Goal: Task Accomplishment & Management: Use online tool/utility

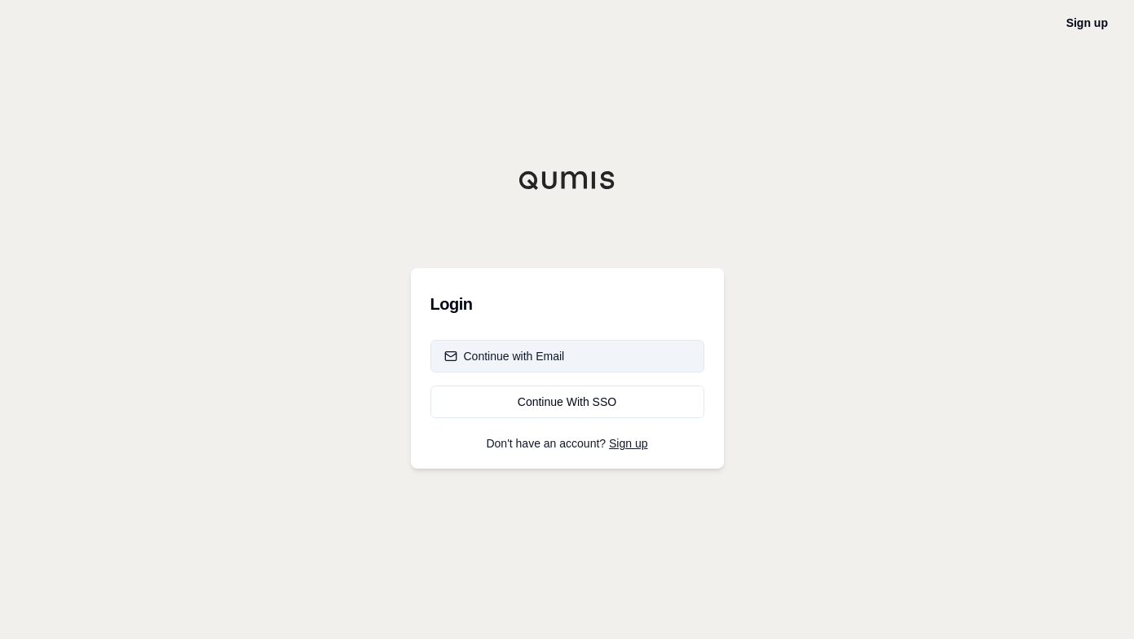
click at [513, 349] on div "Continue with Email" at bounding box center [504, 356] width 121 height 16
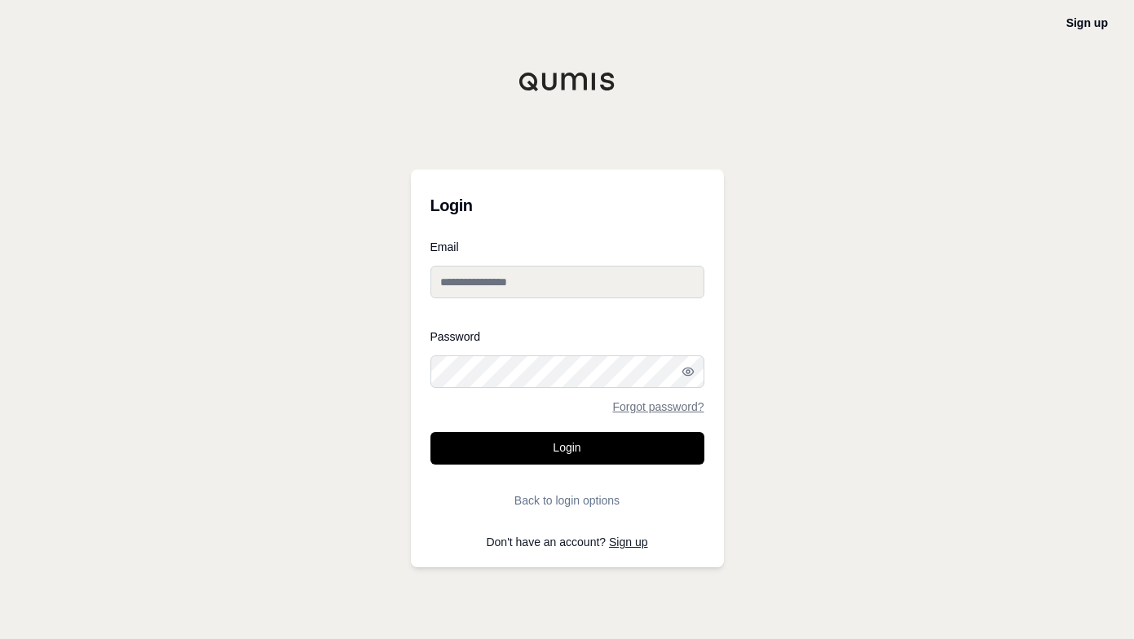
click at [553, 285] on input "Email" at bounding box center [567, 282] width 274 height 33
type input "**********"
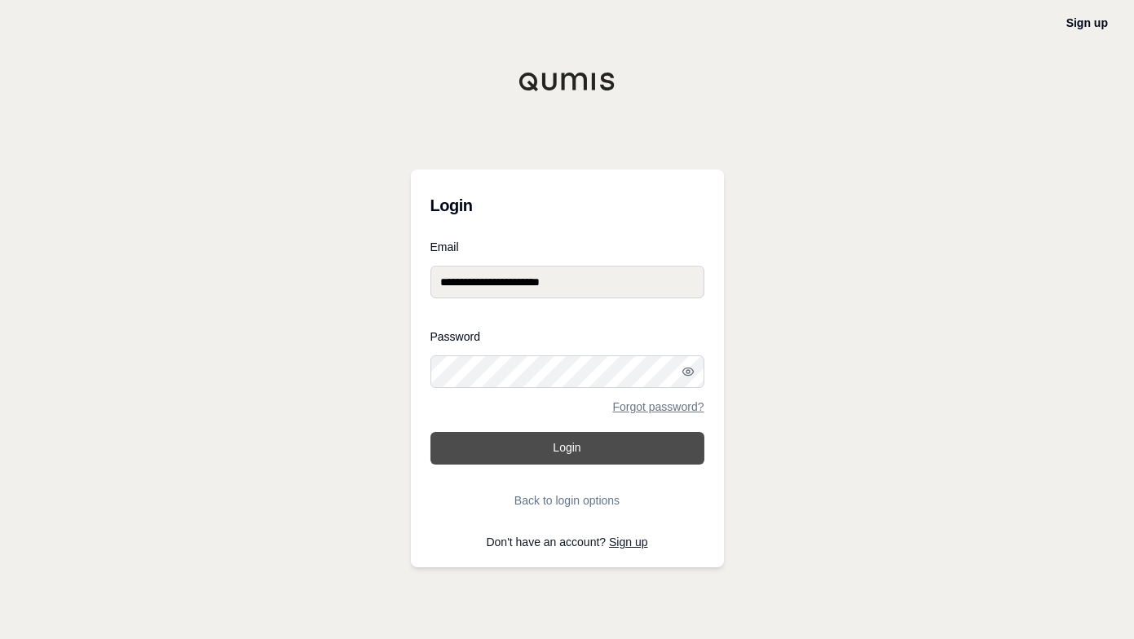
click at [515, 460] on button "Login" at bounding box center [567, 448] width 274 height 33
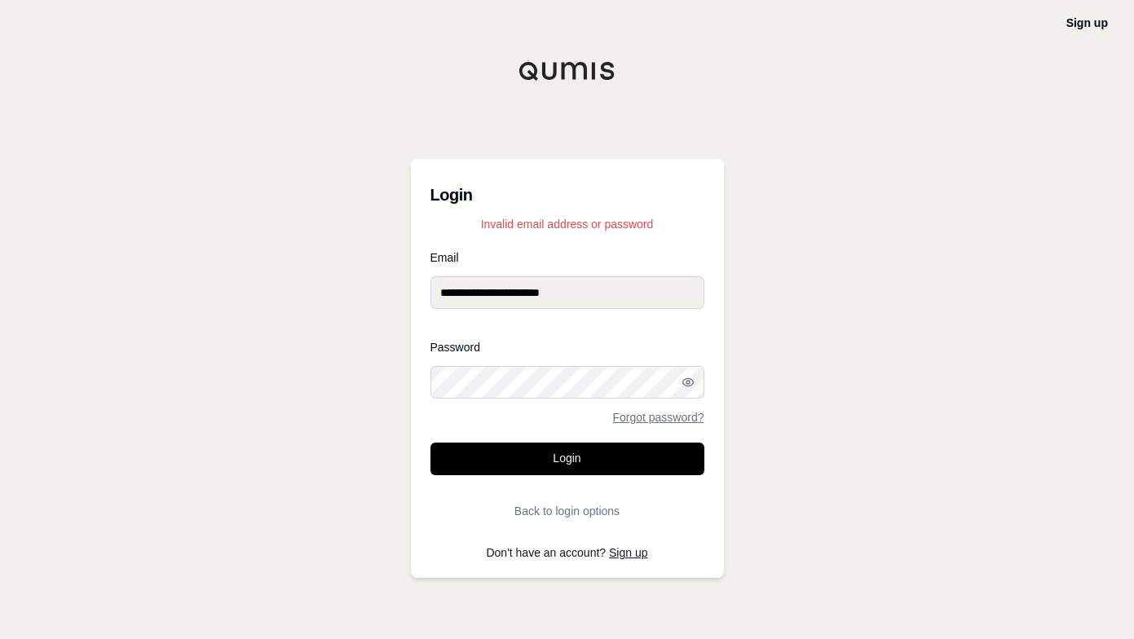
click at [372, 375] on div "**********" at bounding box center [567, 319] width 1134 height 639
click at [430, 443] on button "Login" at bounding box center [567, 459] width 274 height 33
click at [350, 368] on div "**********" at bounding box center [567, 319] width 1134 height 639
click at [430, 443] on button "Login" at bounding box center [567, 459] width 274 height 33
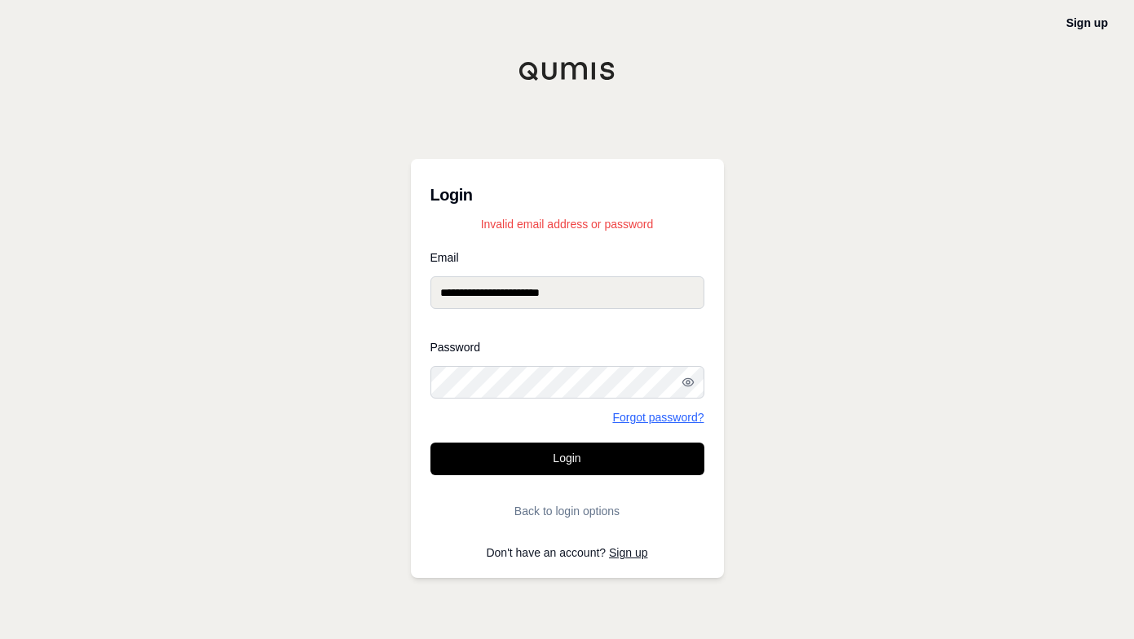
click at [620, 416] on link "Forgot password?" at bounding box center [657, 417] width 91 height 11
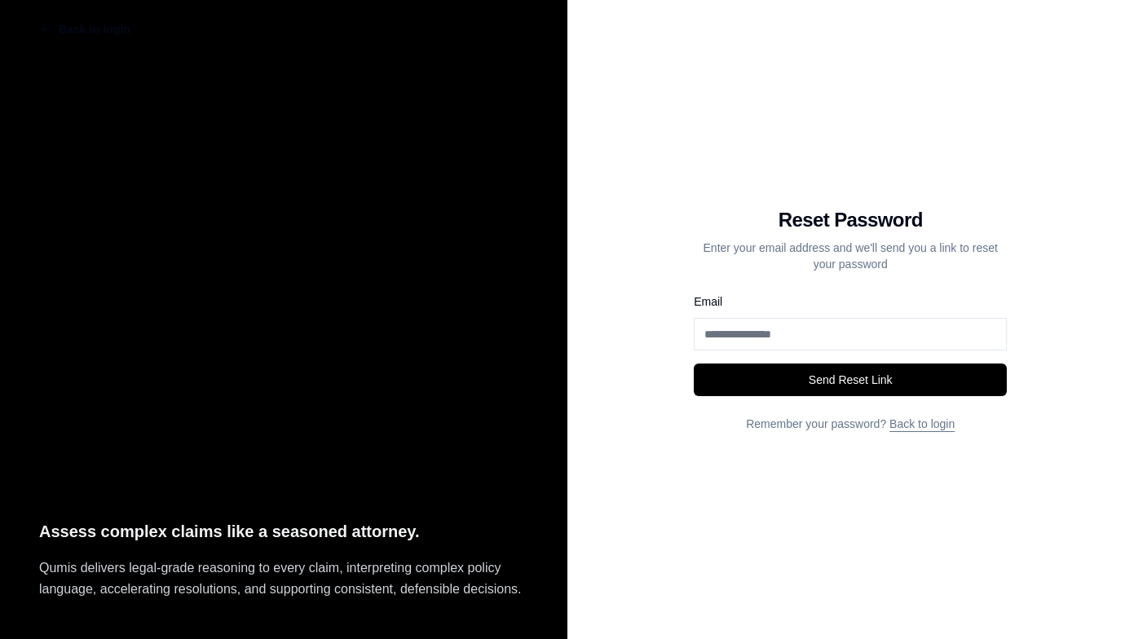
click at [755, 338] on input "Email" at bounding box center [850, 334] width 313 height 33
type input "**********"
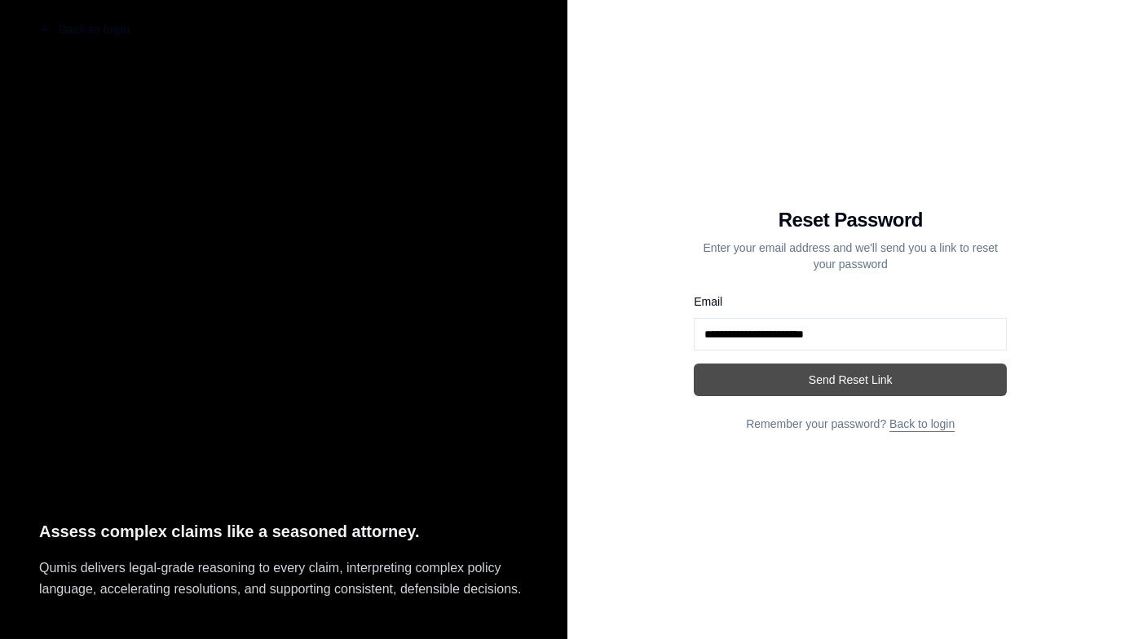
click at [755, 377] on button "Send Reset Link" at bounding box center [850, 379] width 313 height 33
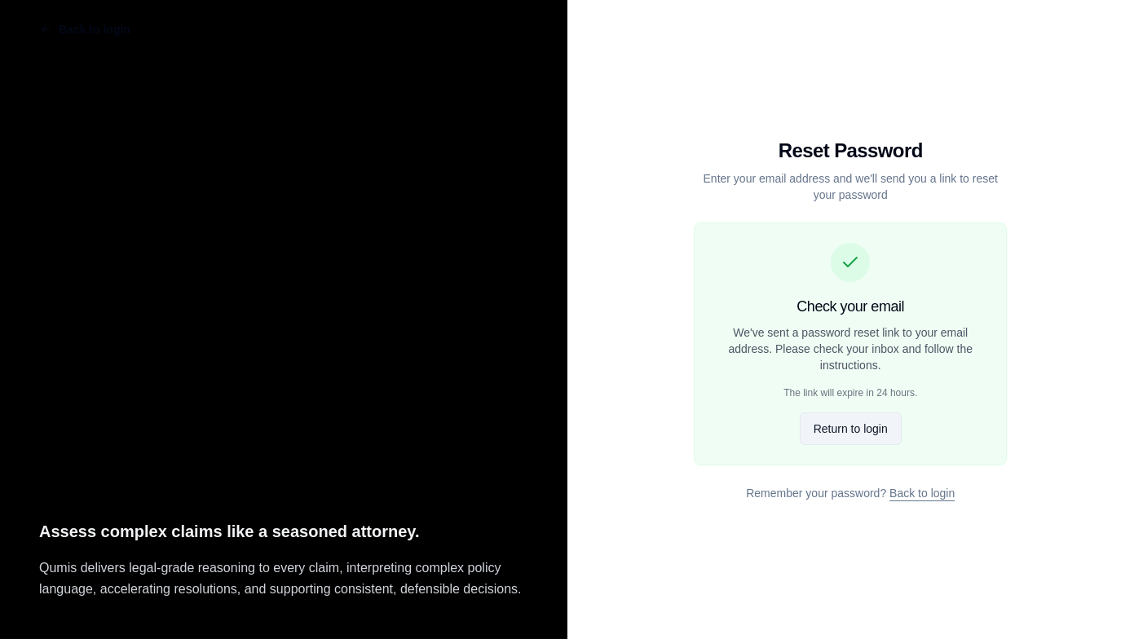
click at [830, 425] on button "Return to login" at bounding box center [850, 428] width 102 height 33
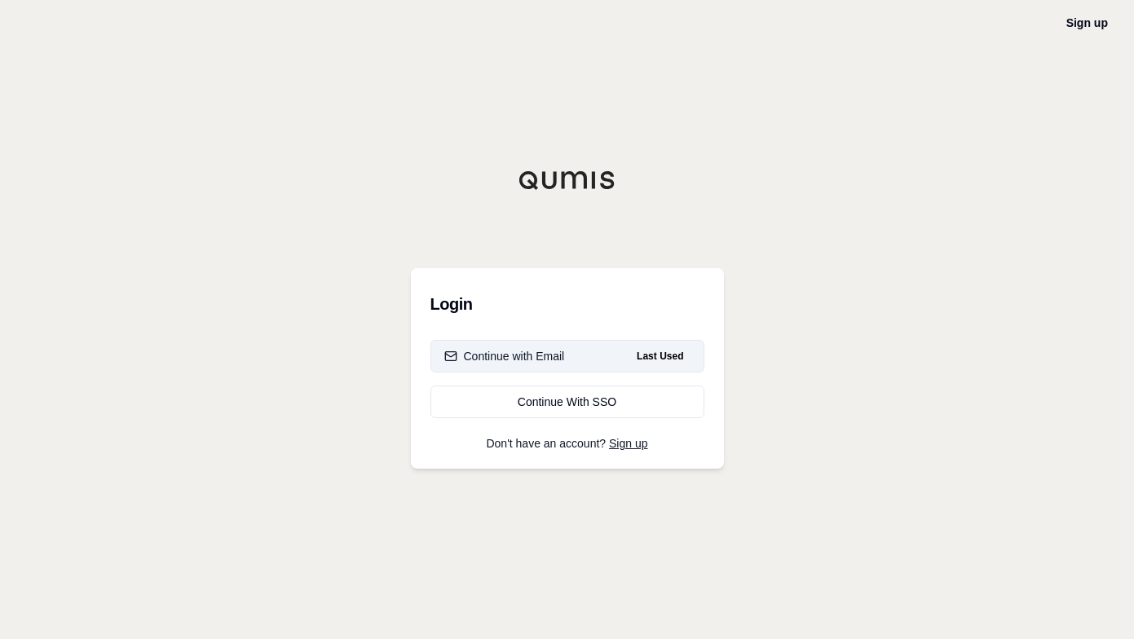
click at [544, 359] on div "Continue with Email" at bounding box center [504, 356] width 121 height 16
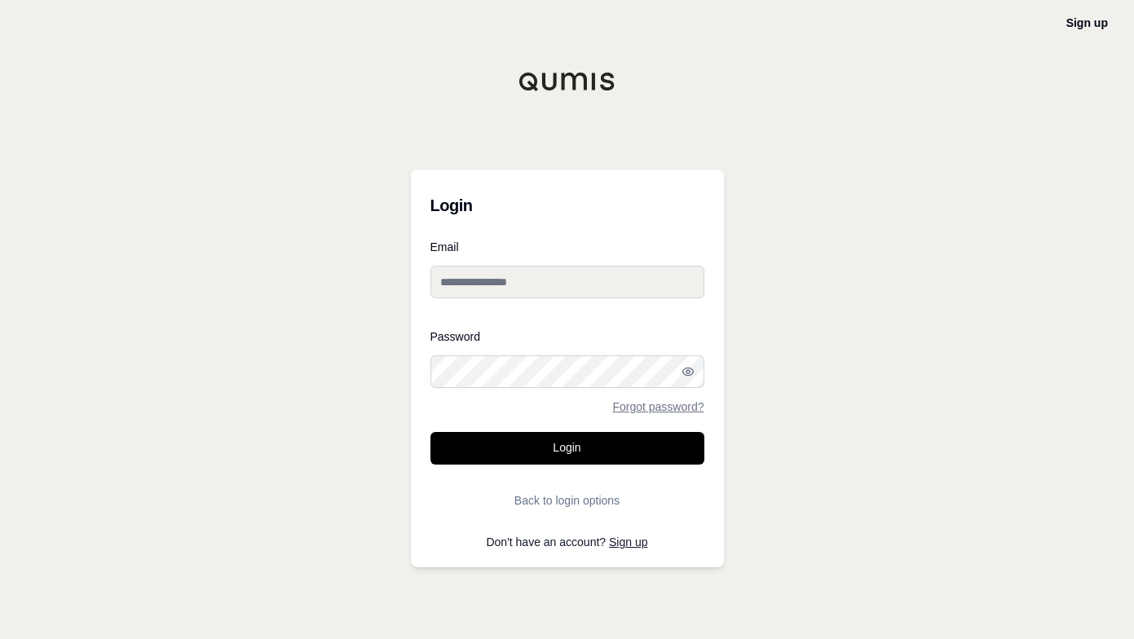
click at [490, 286] on input "Email" at bounding box center [567, 282] width 274 height 33
type input "**********"
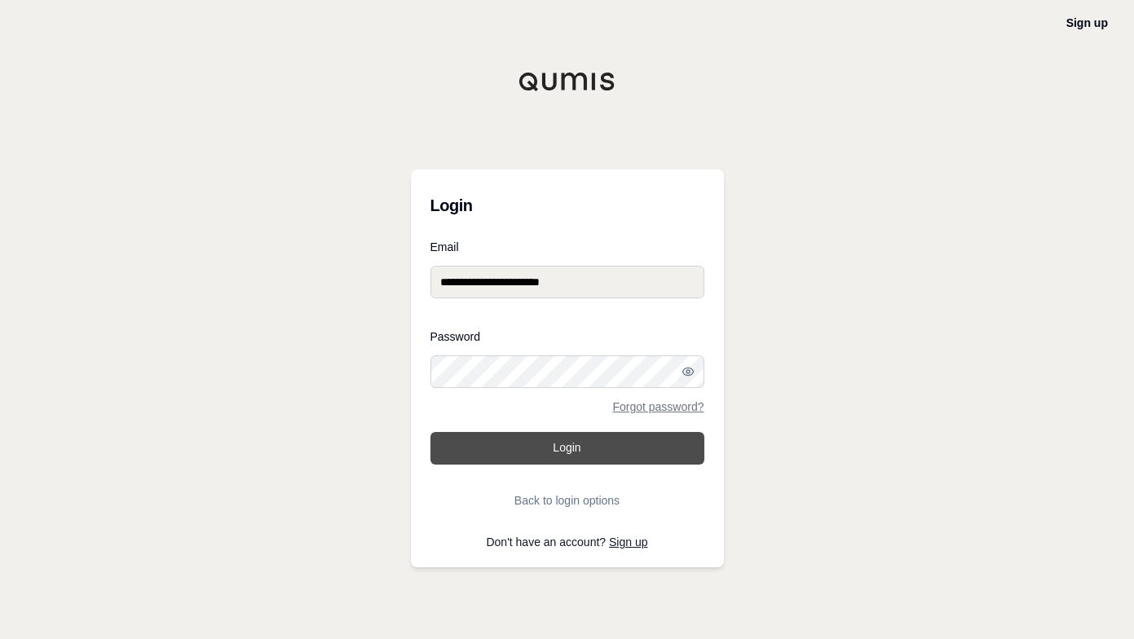
click at [500, 444] on button "Login" at bounding box center [567, 448] width 274 height 33
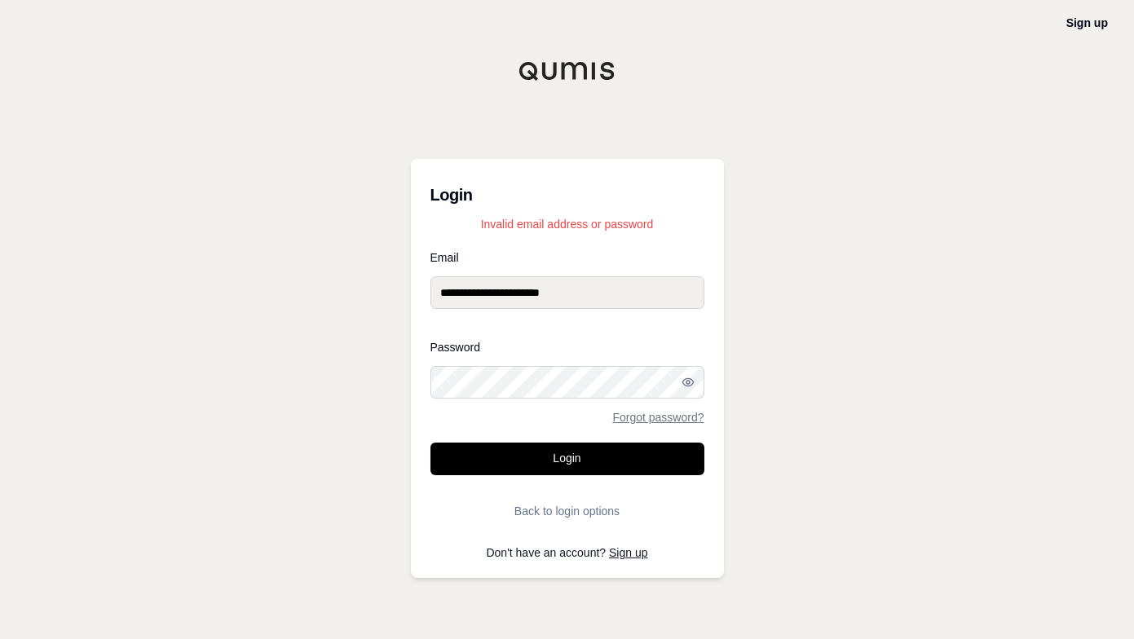
click at [339, 385] on div "**********" at bounding box center [567, 319] width 1134 height 639
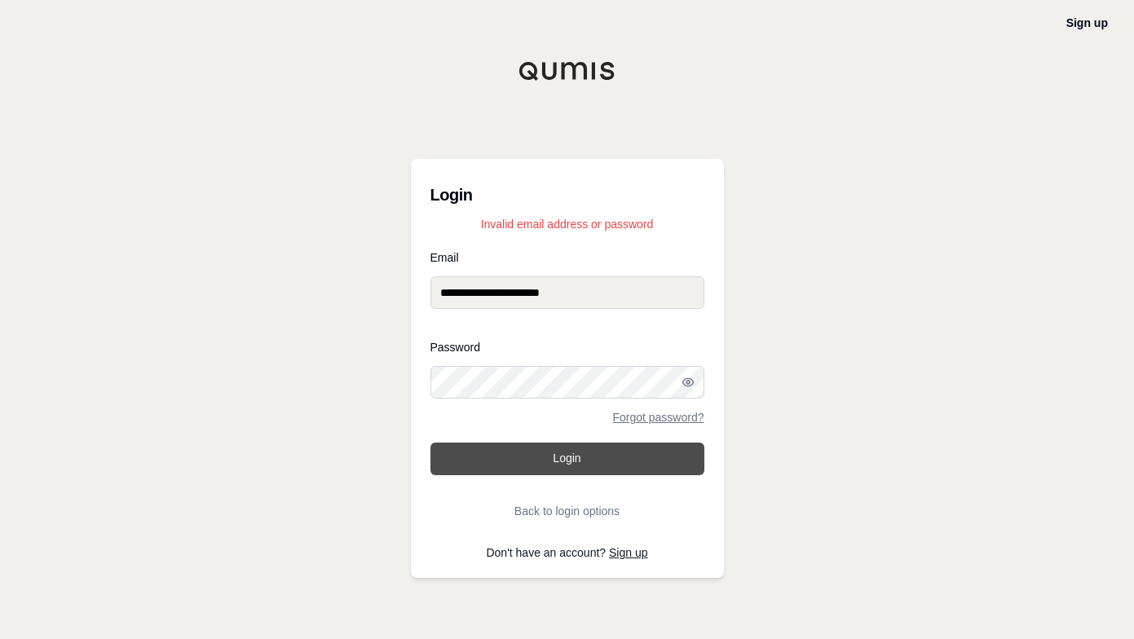
click at [490, 458] on button "Login" at bounding box center [567, 459] width 274 height 33
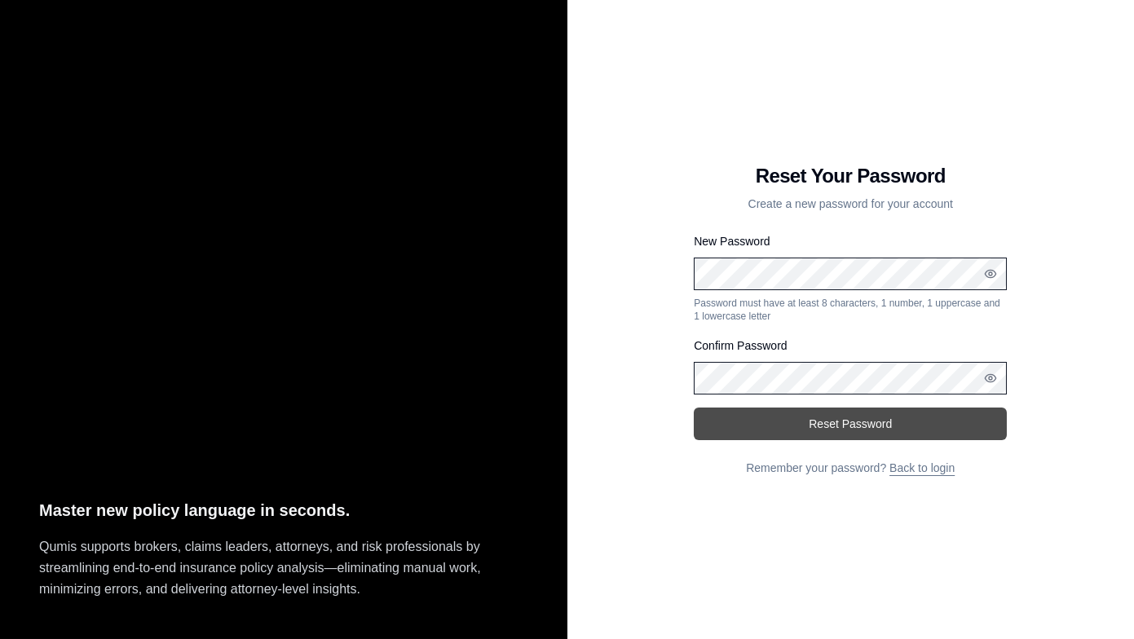
click at [764, 425] on button "Reset Password" at bounding box center [850, 423] width 313 height 33
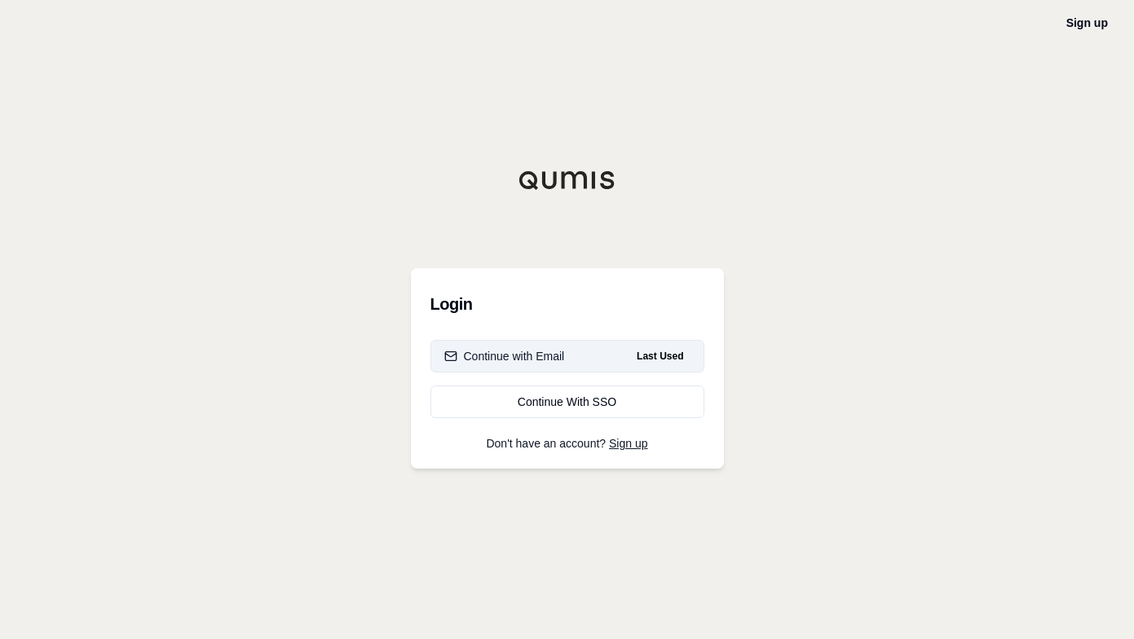
click at [547, 366] on button "Continue with Email Last Used" at bounding box center [567, 356] width 274 height 33
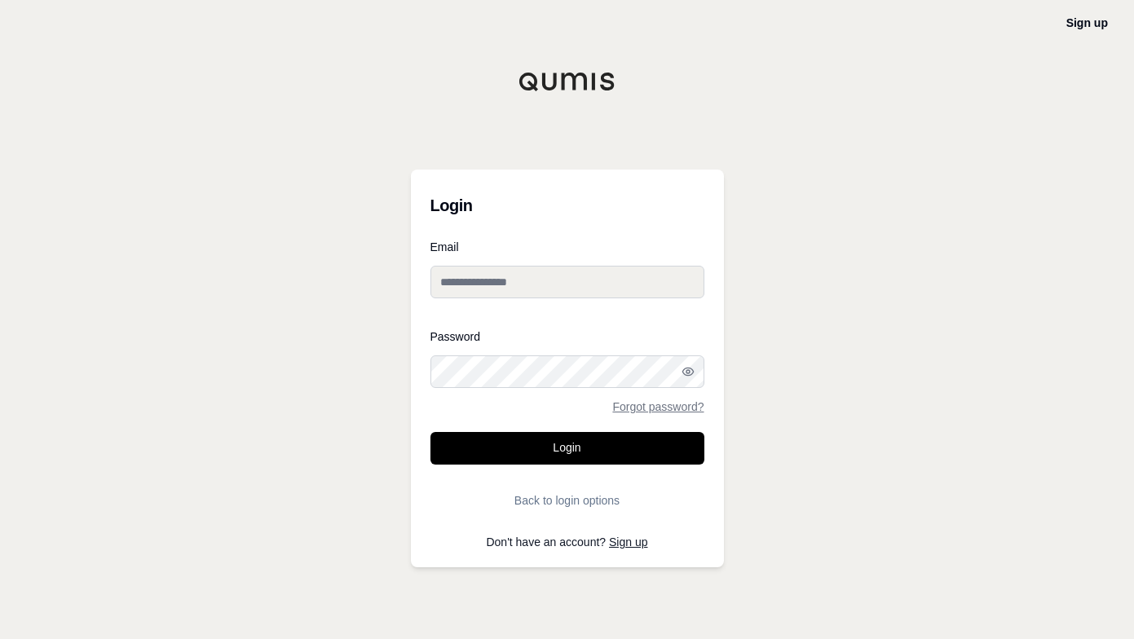
click at [530, 291] on input "Email" at bounding box center [567, 282] width 274 height 33
type input "**********"
click at [430, 432] on button "Login" at bounding box center [567, 448] width 274 height 33
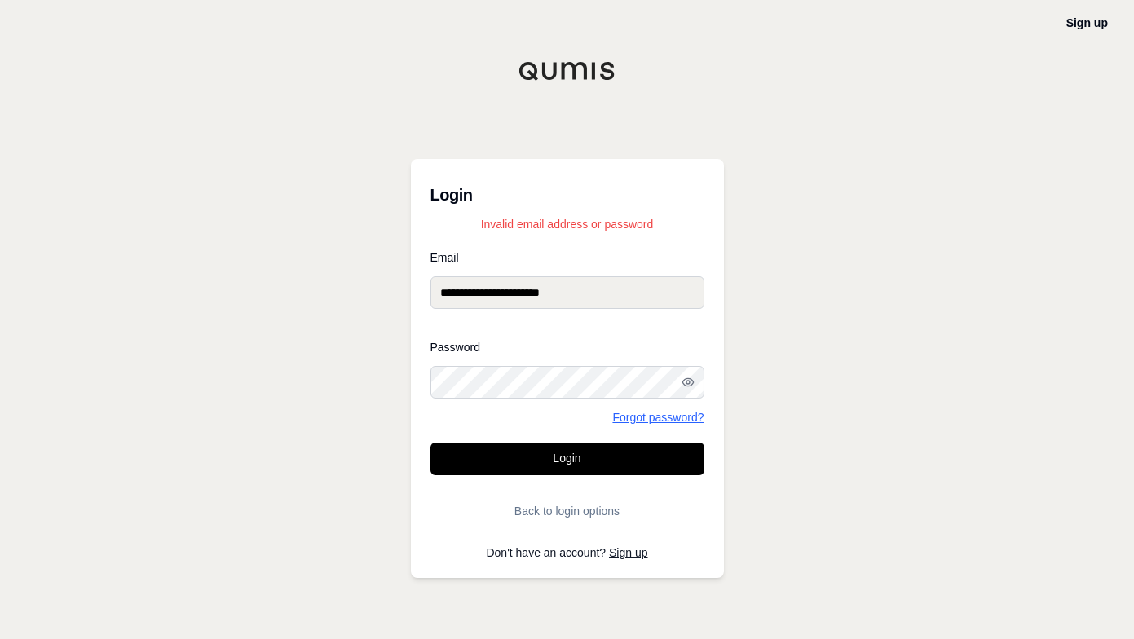
click at [616, 416] on link "Forgot password?" at bounding box center [657, 417] width 91 height 11
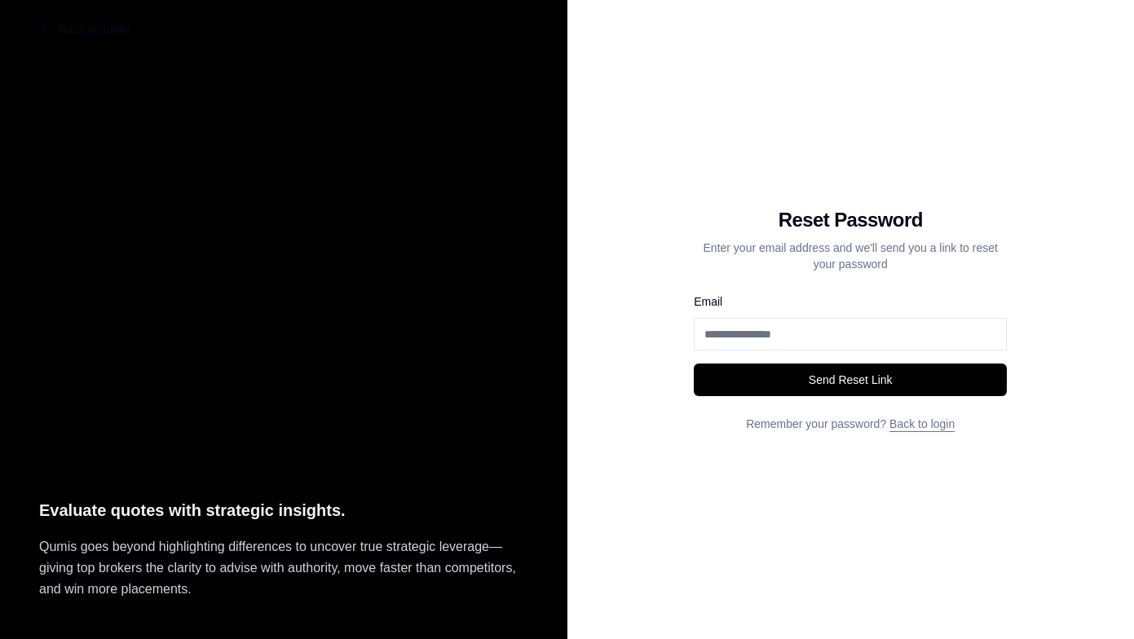
click at [786, 324] on input "Email" at bounding box center [850, 334] width 313 height 33
type input "**********"
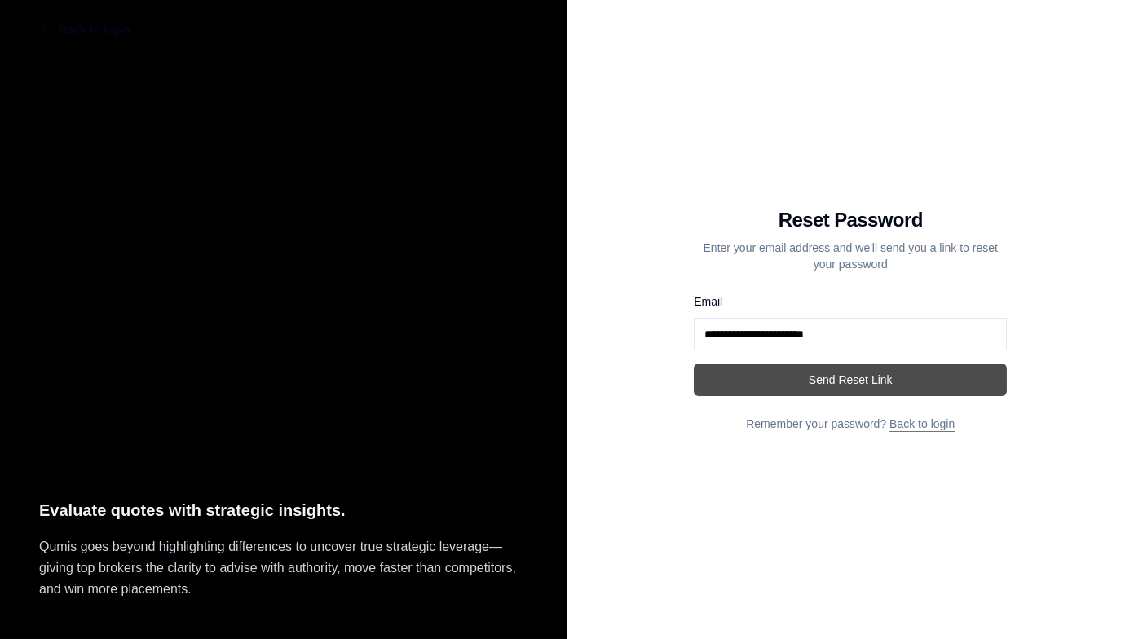
click at [823, 375] on button "Send Reset Link" at bounding box center [850, 379] width 313 height 33
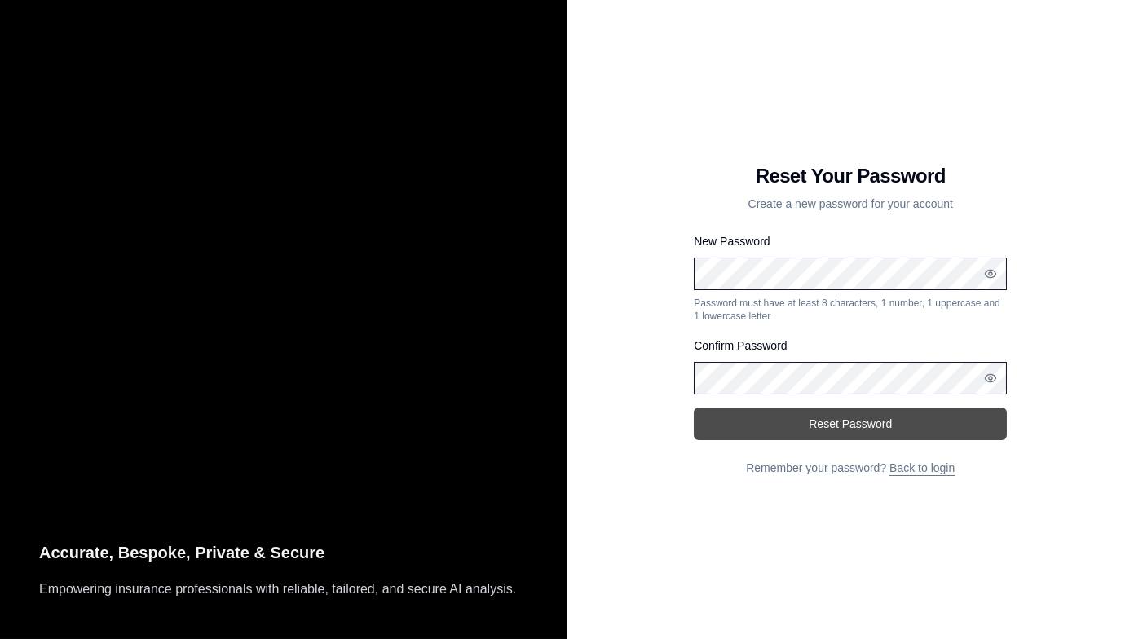
click at [733, 415] on button "Reset Password" at bounding box center [850, 423] width 313 height 33
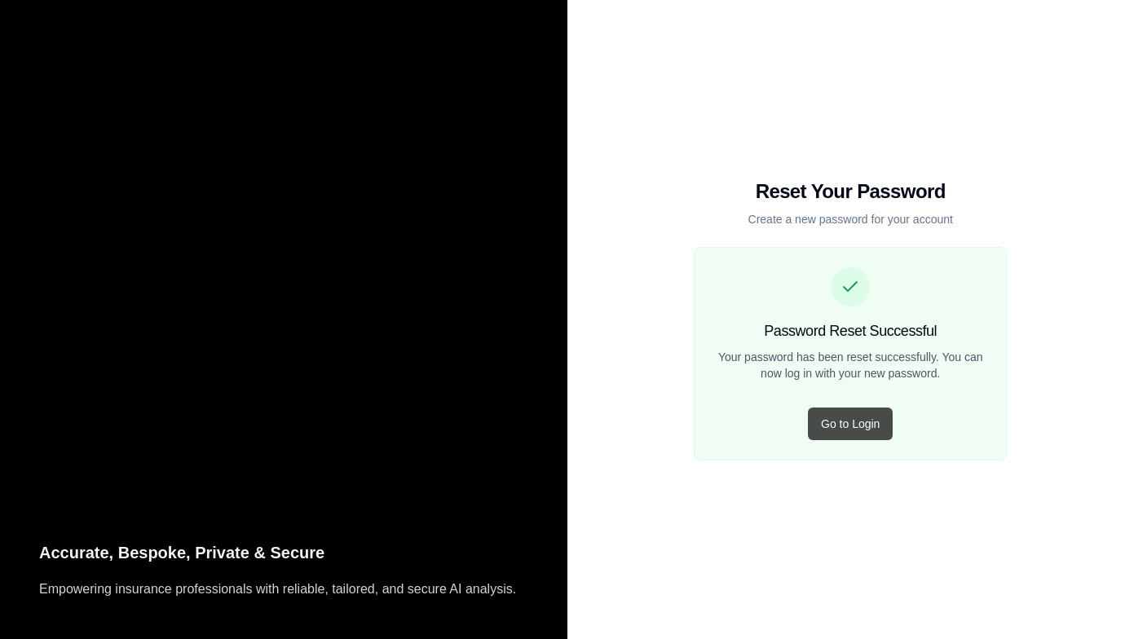
click at [864, 429] on button "Go to Login" at bounding box center [850, 423] width 85 height 33
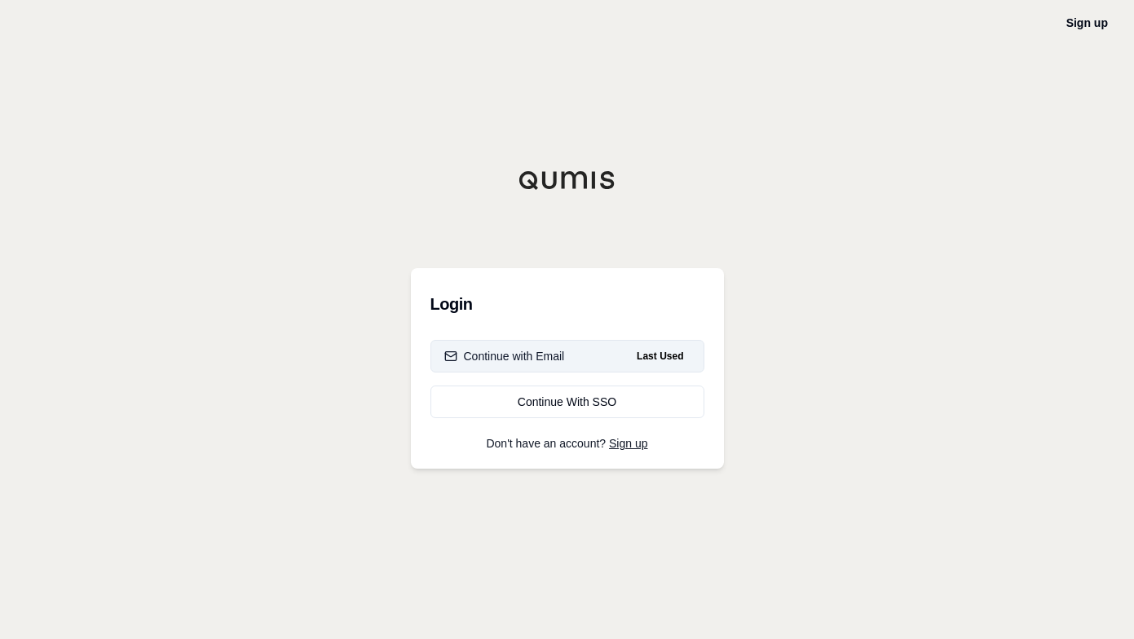
click at [529, 368] on button "Continue with Email Last Used" at bounding box center [567, 356] width 274 height 33
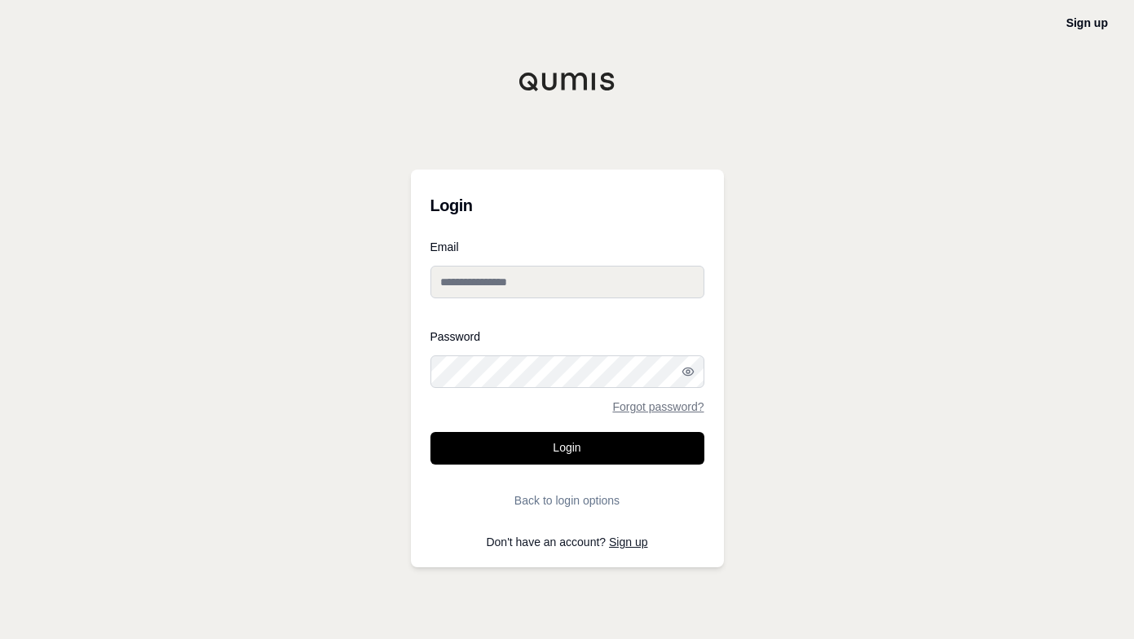
click at [521, 291] on input "Email" at bounding box center [567, 282] width 274 height 33
type input "**********"
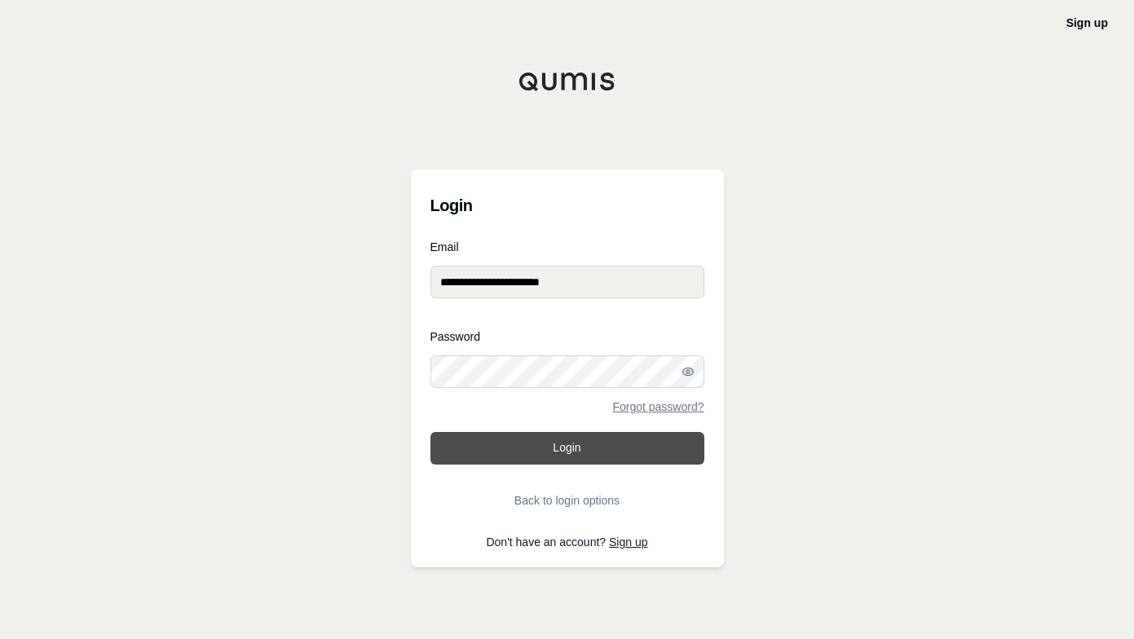
click at [509, 452] on button "Login" at bounding box center [567, 448] width 274 height 33
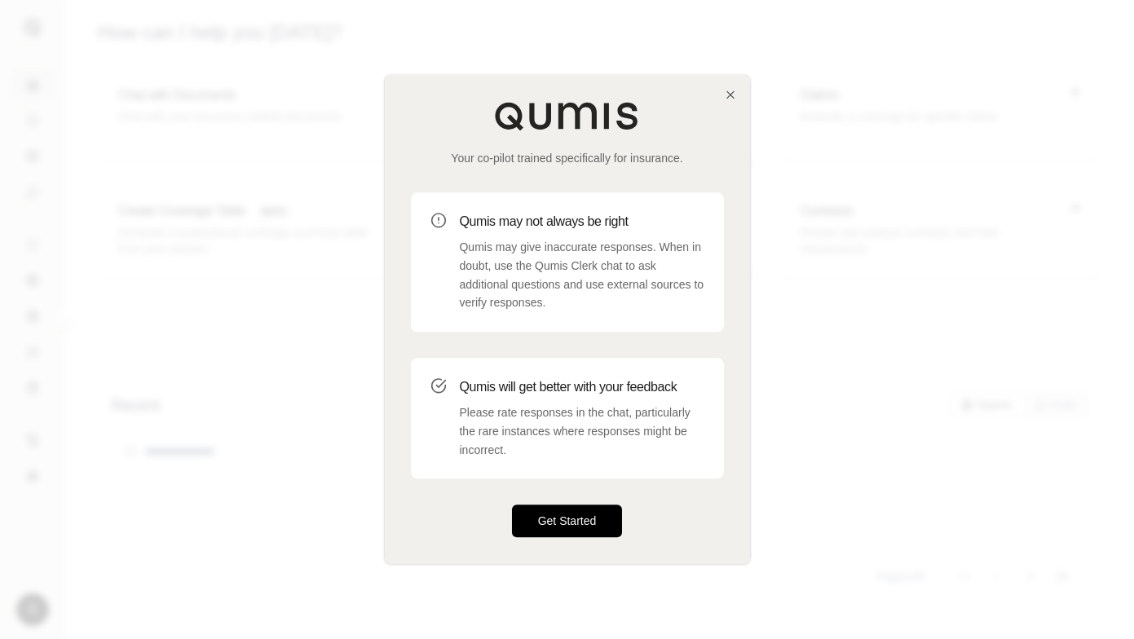
click at [517, 513] on button "Get Started" at bounding box center [567, 521] width 111 height 33
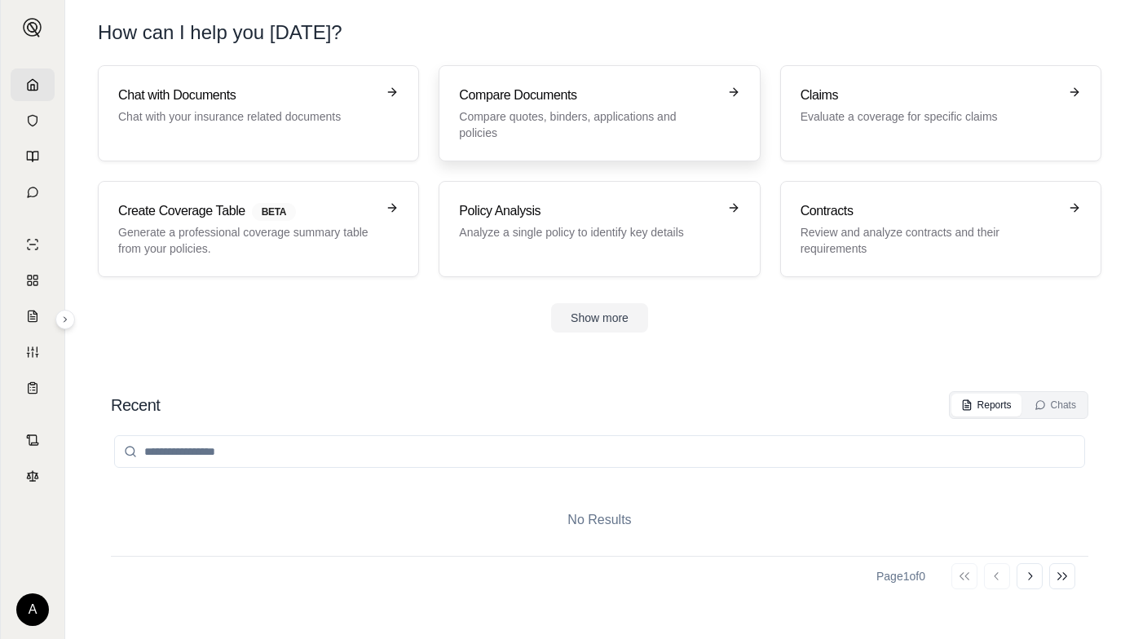
click at [556, 128] on link "Compare Documents Compare quotes, binders, applications and policies" at bounding box center [598, 113] width 321 height 96
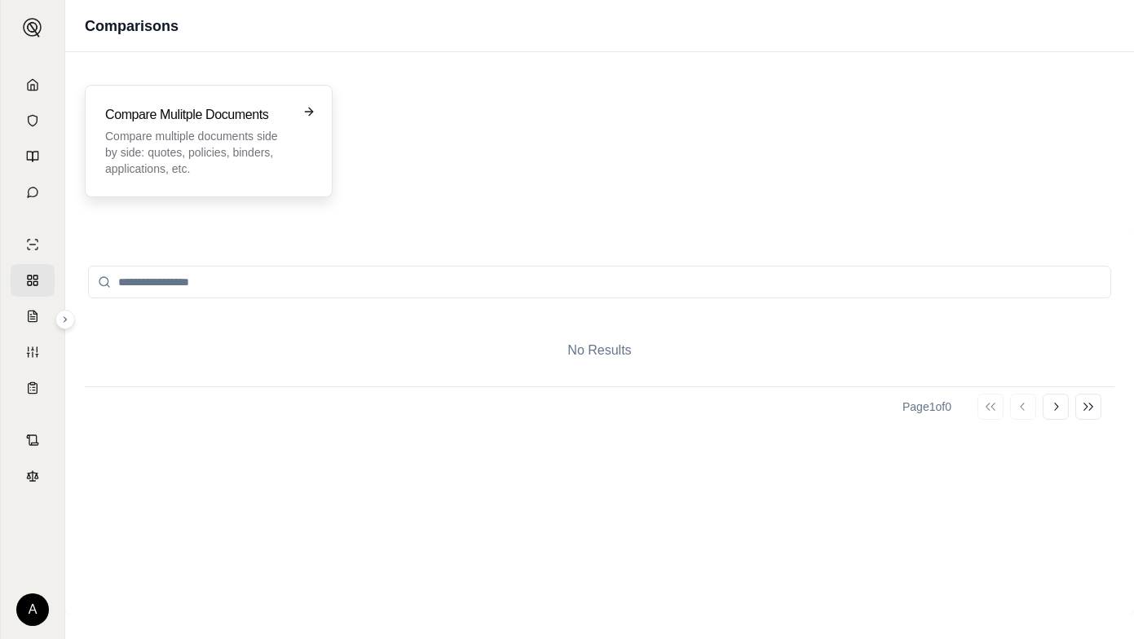
click at [174, 144] on p "Compare multiple documents side by side: quotes, policies, binders, application…" at bounding box center [197, 152] width 184 height 49
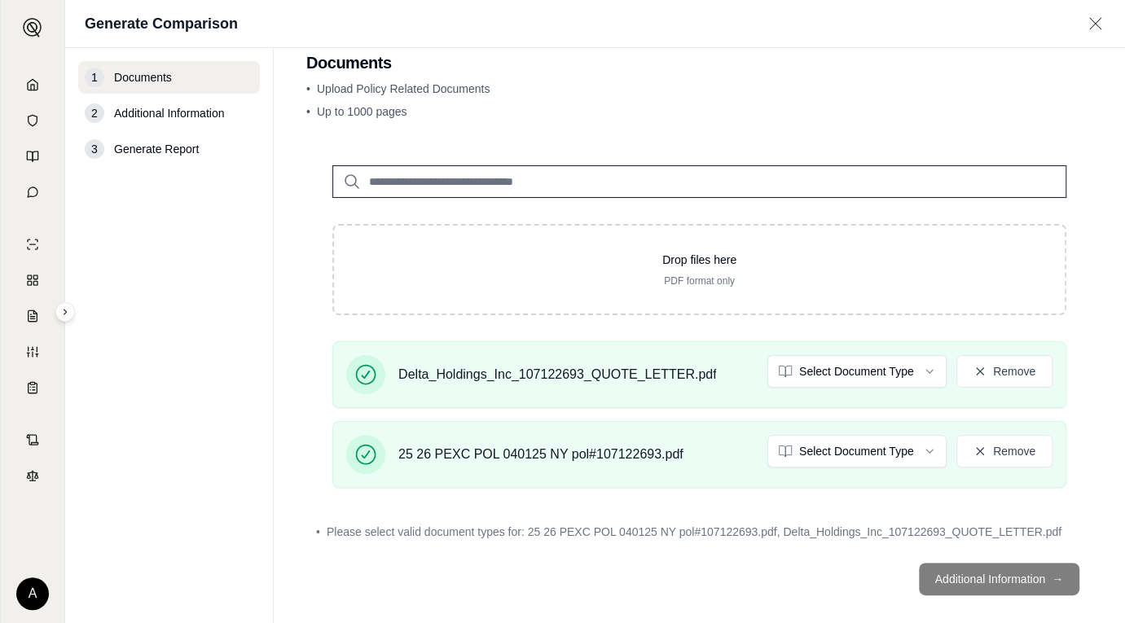
scroll to position [46, 0]
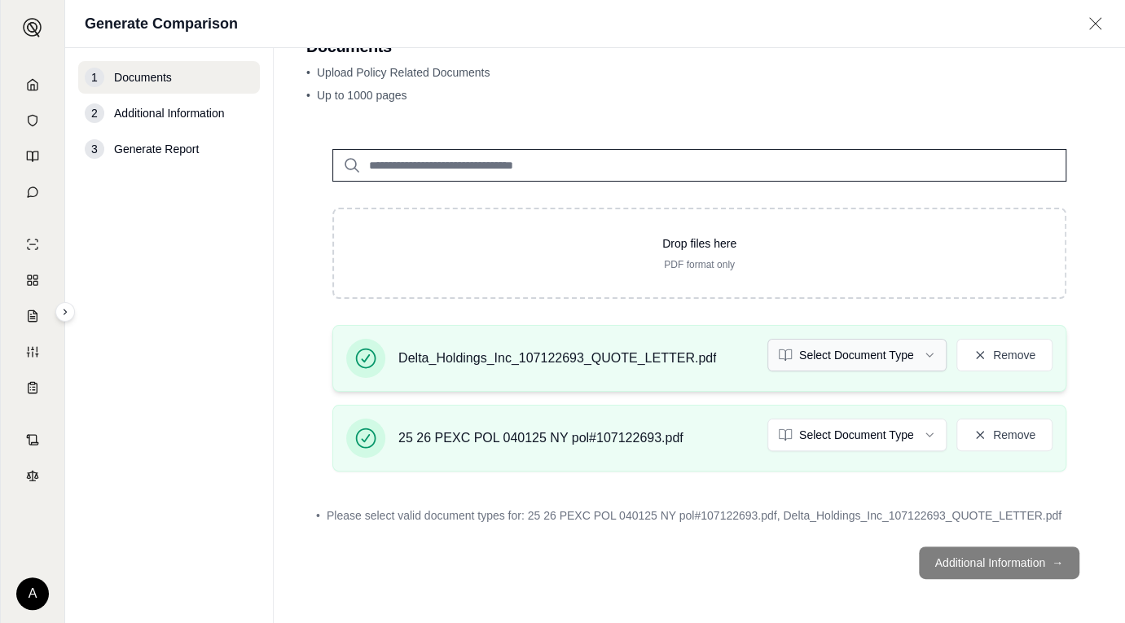
click at [910, 342] on html "A Generate Comparison 1 Documents 2 Additional Information 3 Generate Report Do…" at bounding box center [562, 311] width 1125 height 623
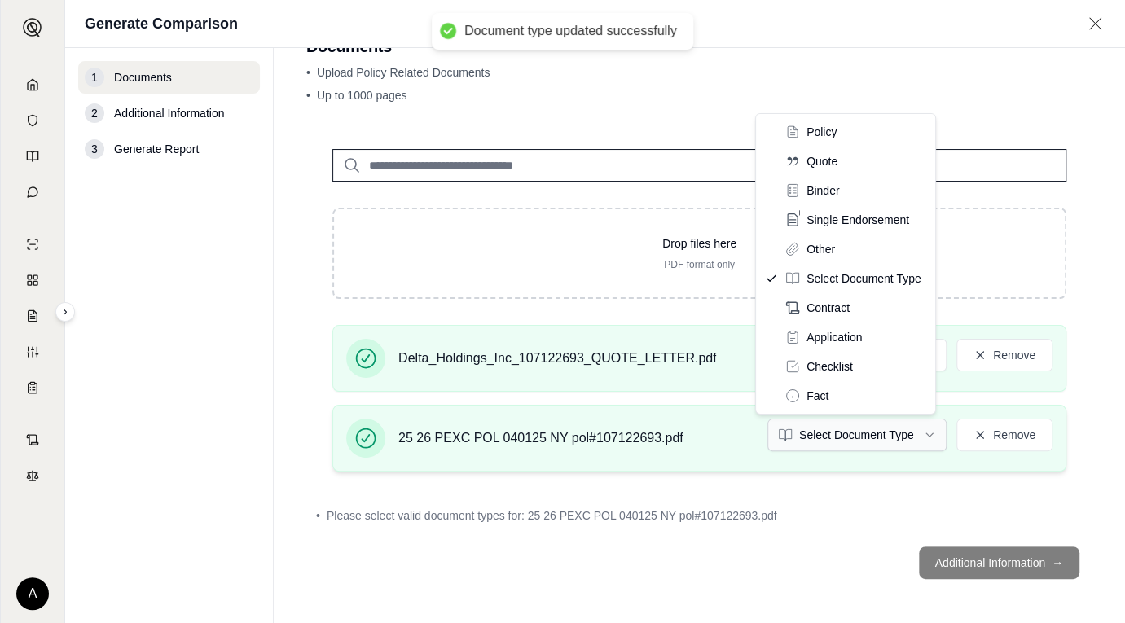
click at [905, 437] on html "Document type updated successfully A Generate Comparison 1 Documents 2 Addition…" at bounding box center [562, 311] width 1125 height 623
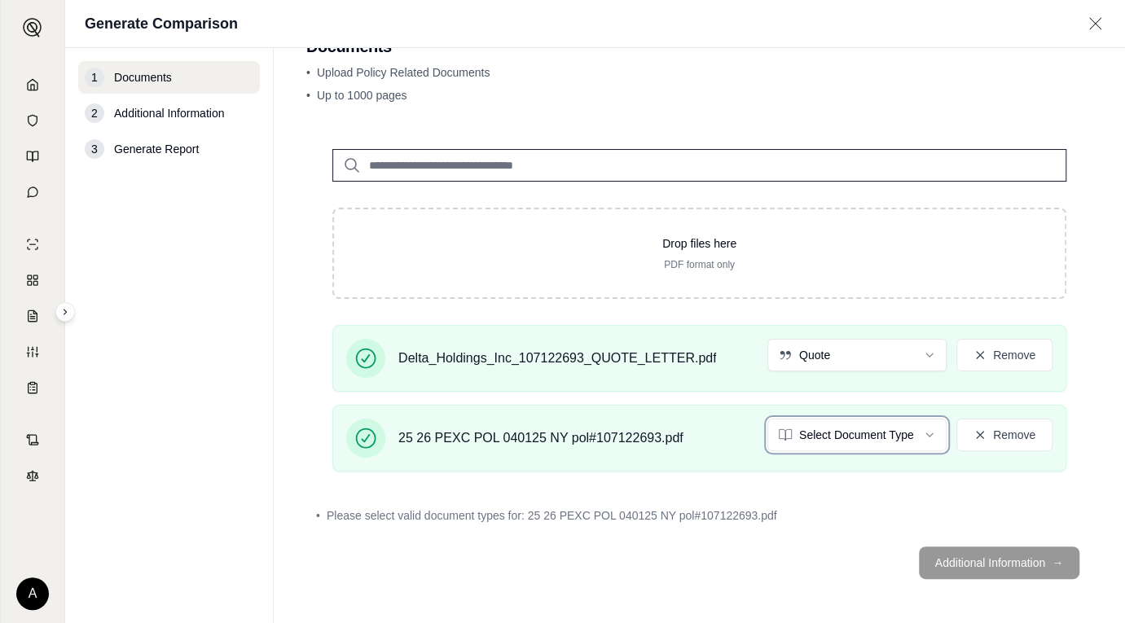
scroll to position [0, 0]
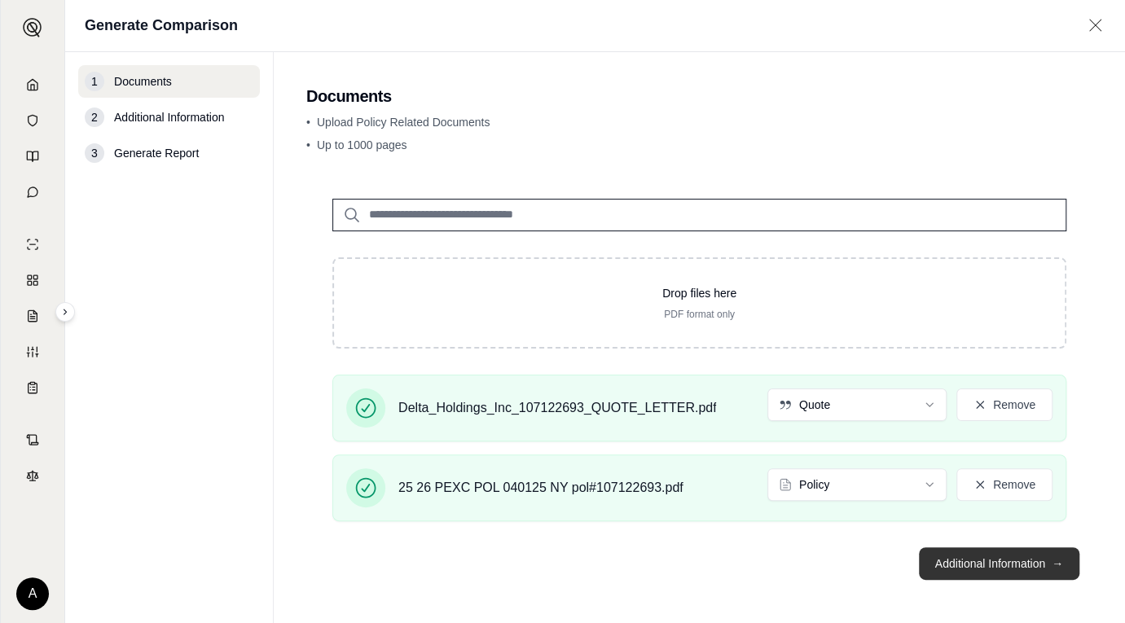
click at [919, 561] on button "Additional Information →" at bounding box center [999, 564] width 161 height 33
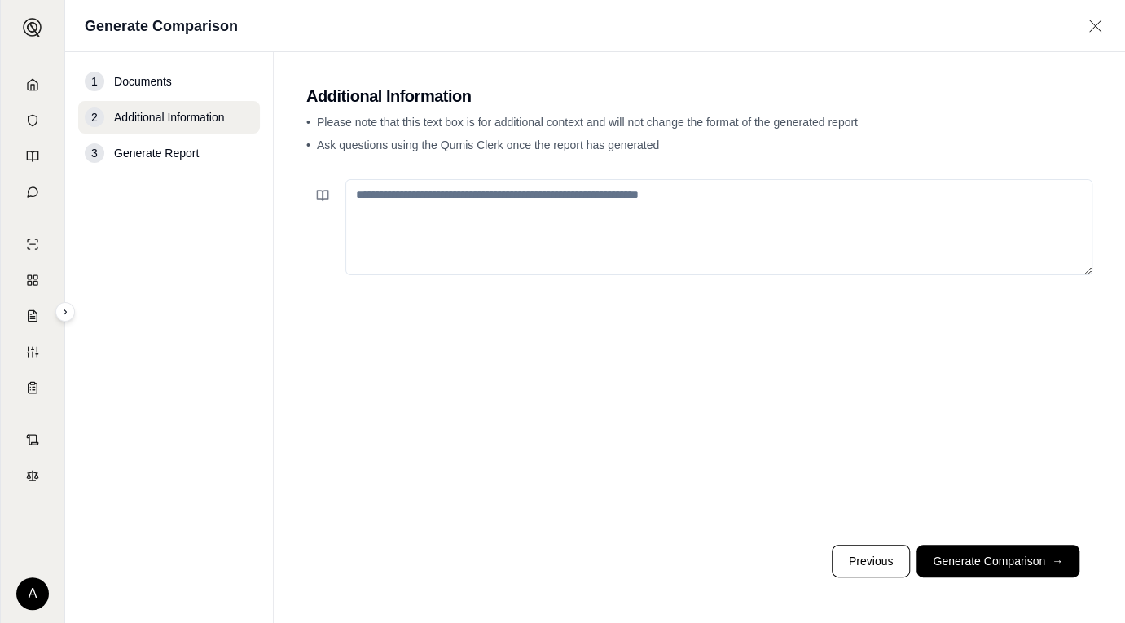
click at [400, 205] on textarea at bounding box center [719, 227] width 747 height 96
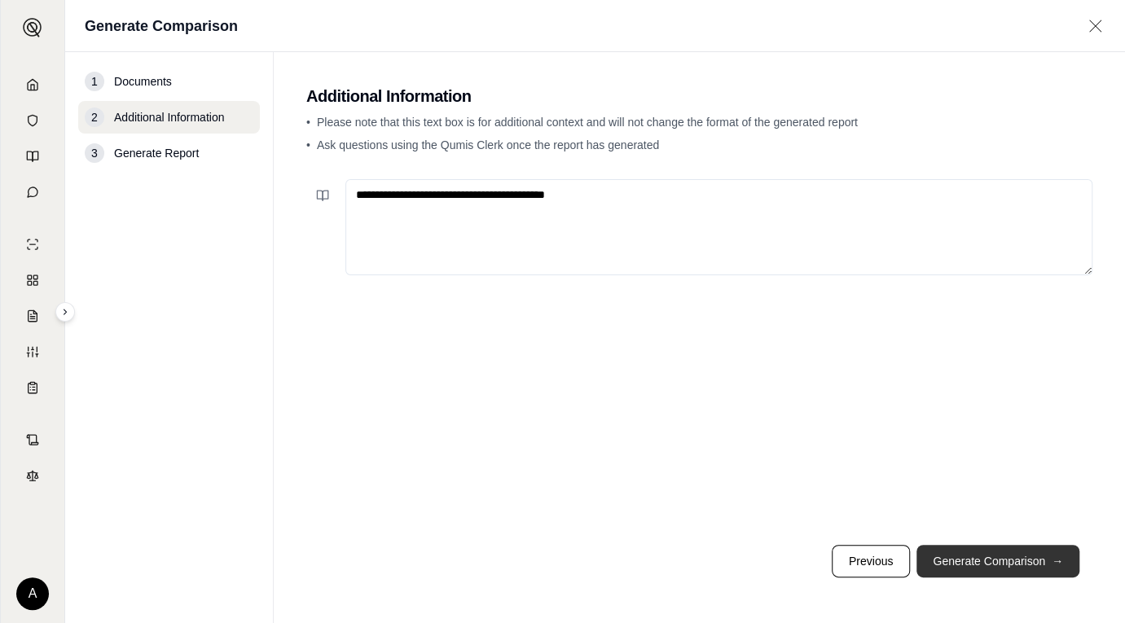
type textarea "**********"
click at [1005, 566] on button "Generate Comparison →" at bounding box center [998, 561] width 163 height 33
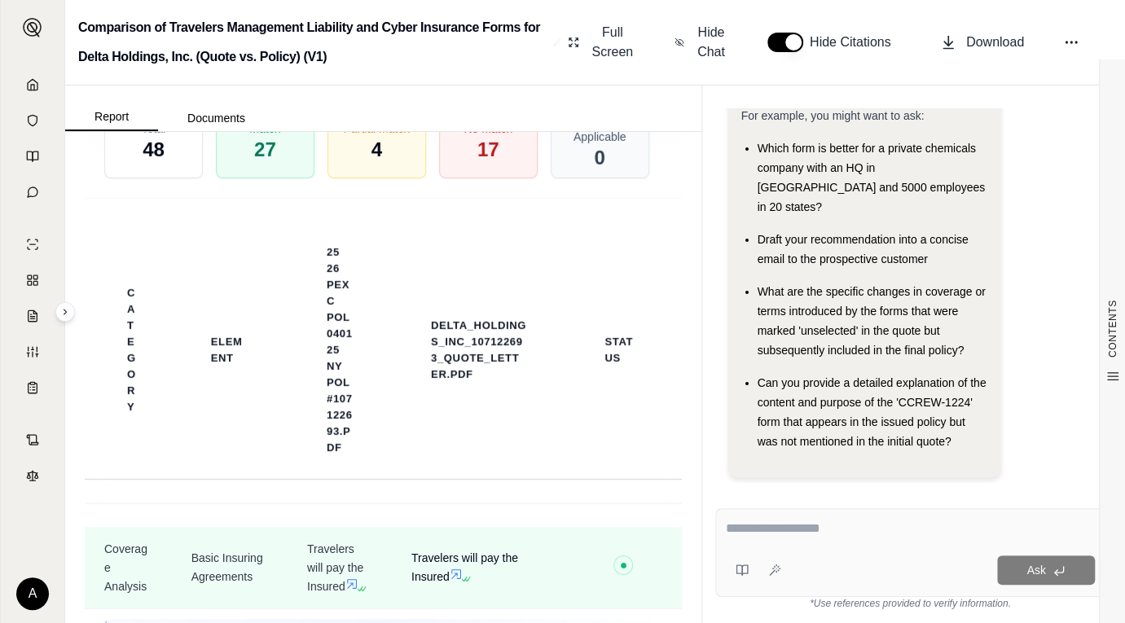
scroll to position [6308, 0]
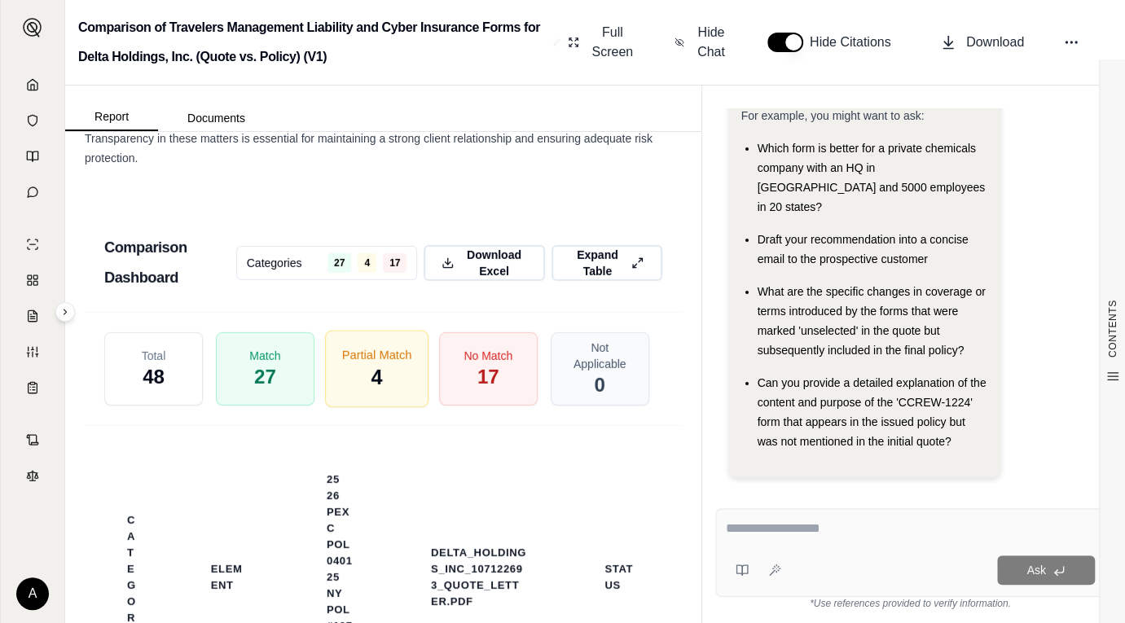
click at [354, 408] on div "Partial Match 4" at bounding box center [377, 369] width 104 height 77
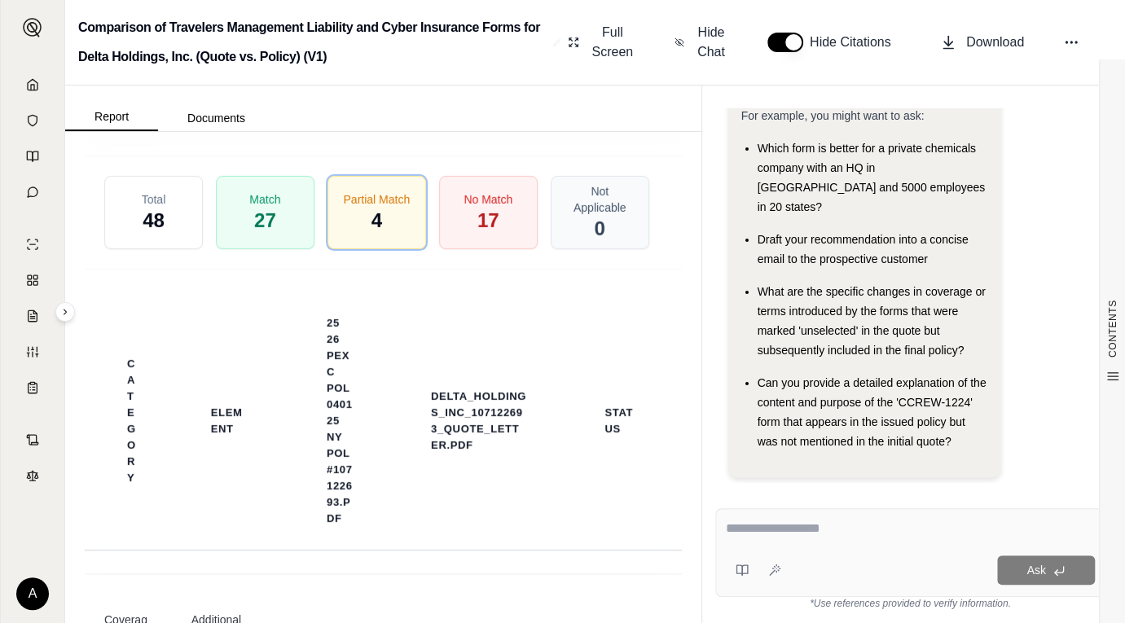
scroll to position [6226, 0]
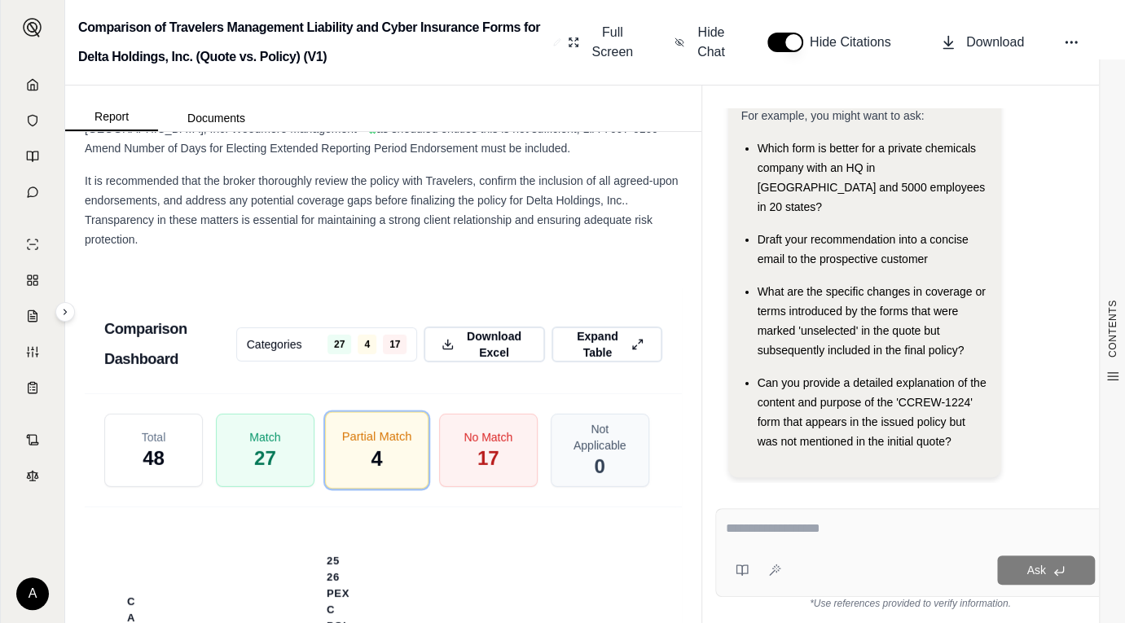
click at [372, 473] on span "4" at bounding box center [376, 460] width 11 height 28
click at [490, 473] on span "17" at bounding box center [488, 460] width 23 height 28
click at [500, 446] on span "No Match" at bounding box center [488, 437] width 51 height 17
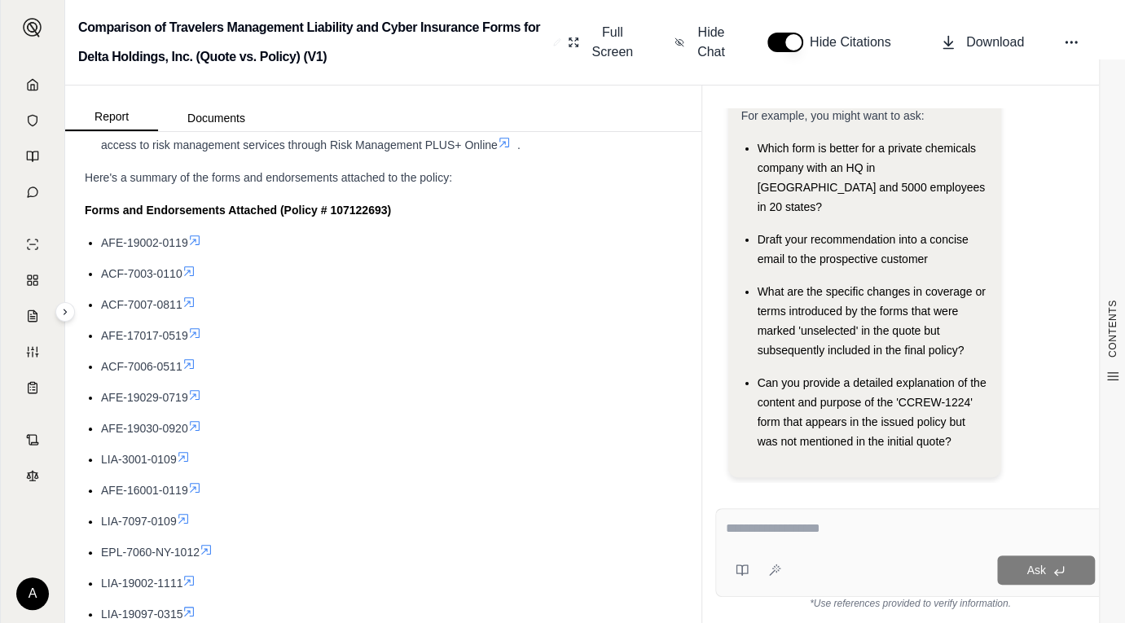
scroll to position [0, 0]
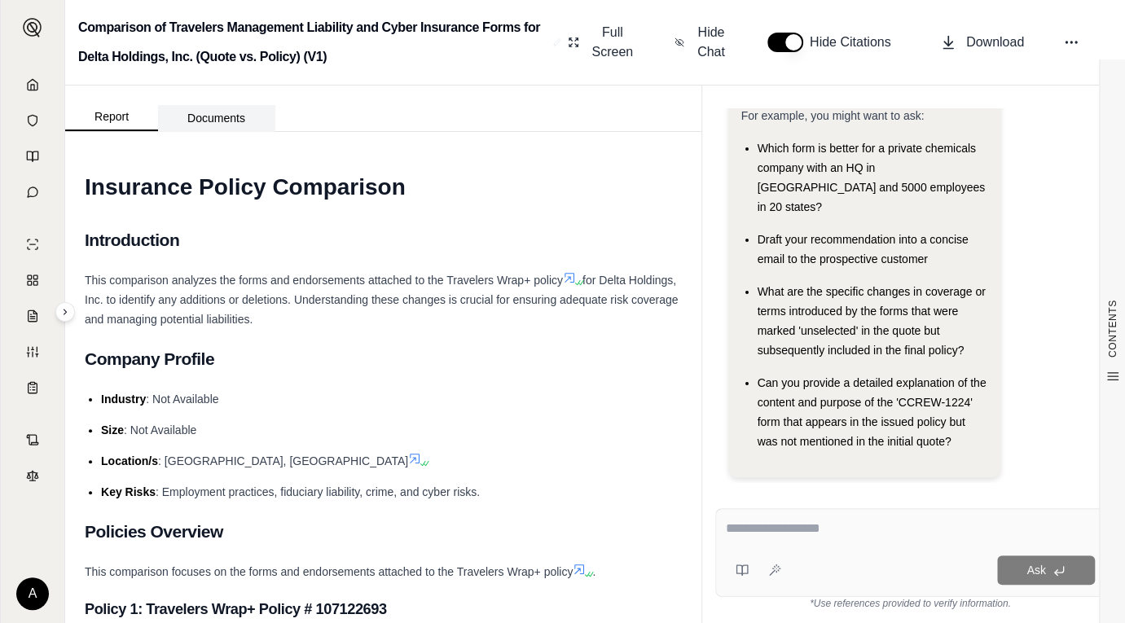
click at [194, 112] on button "Documents" at bounding box center [216, 118] width 117 height 26
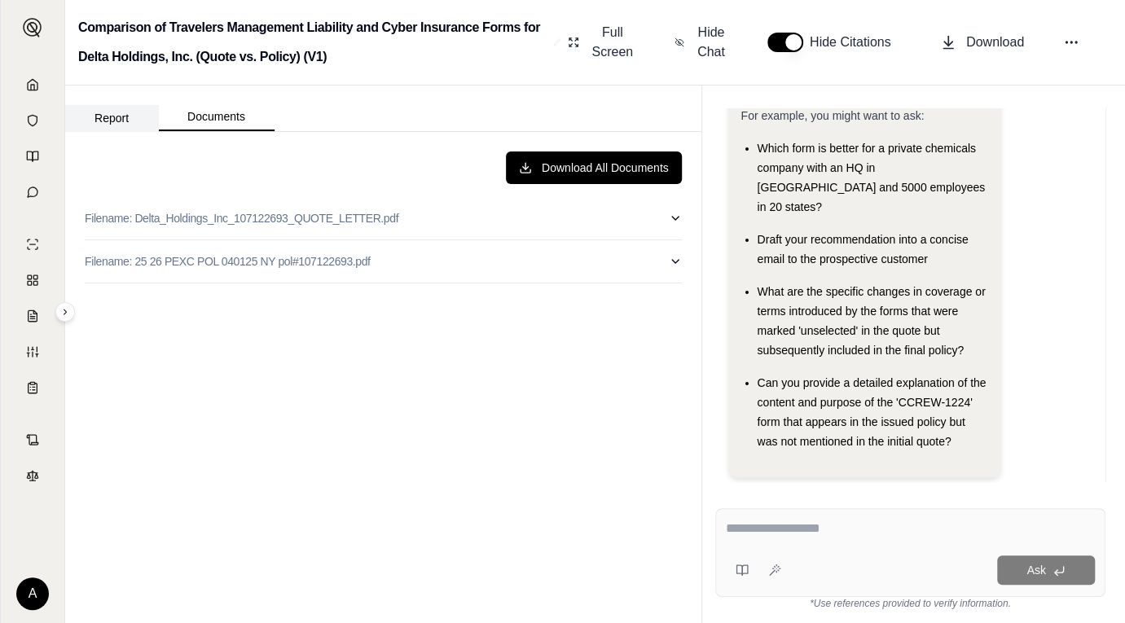
click at [83, 116] on button "Report" at bounding box center [111, 118] width 93 height 26
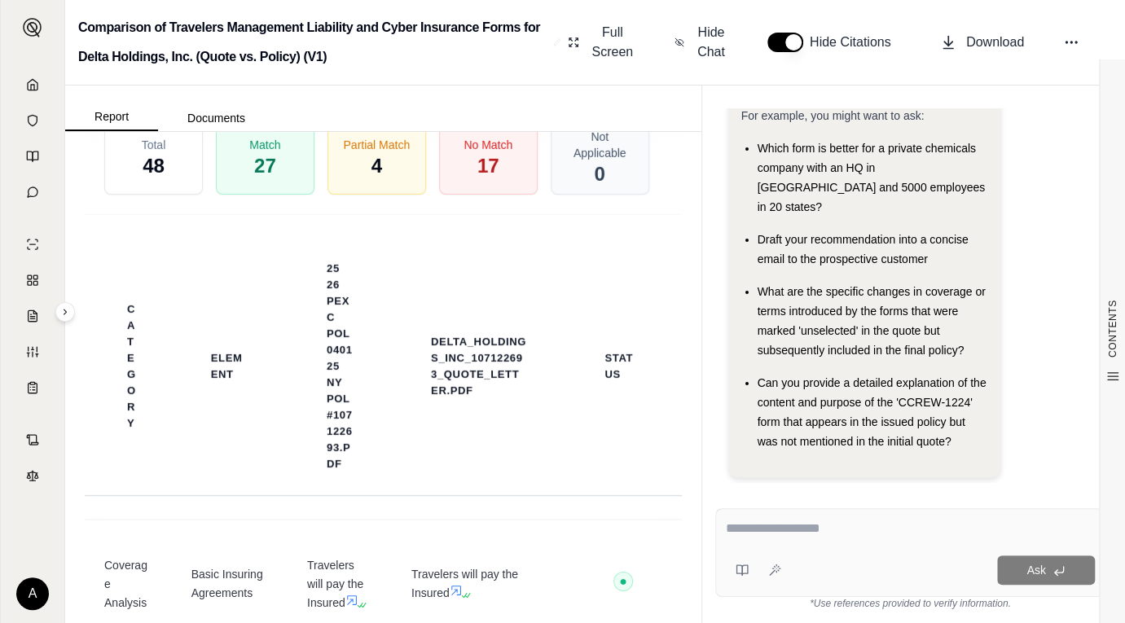
scroll to position [6193, 0]
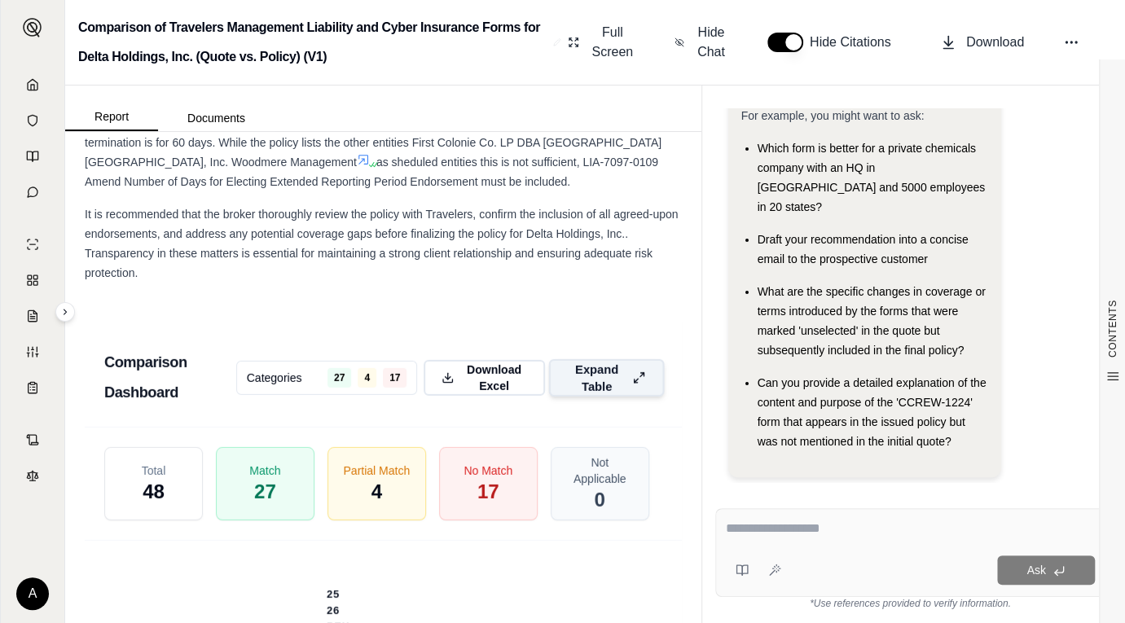
click at [598, 395] on span "Expand Table" at bounding box center [597, 378] width 59 height 34
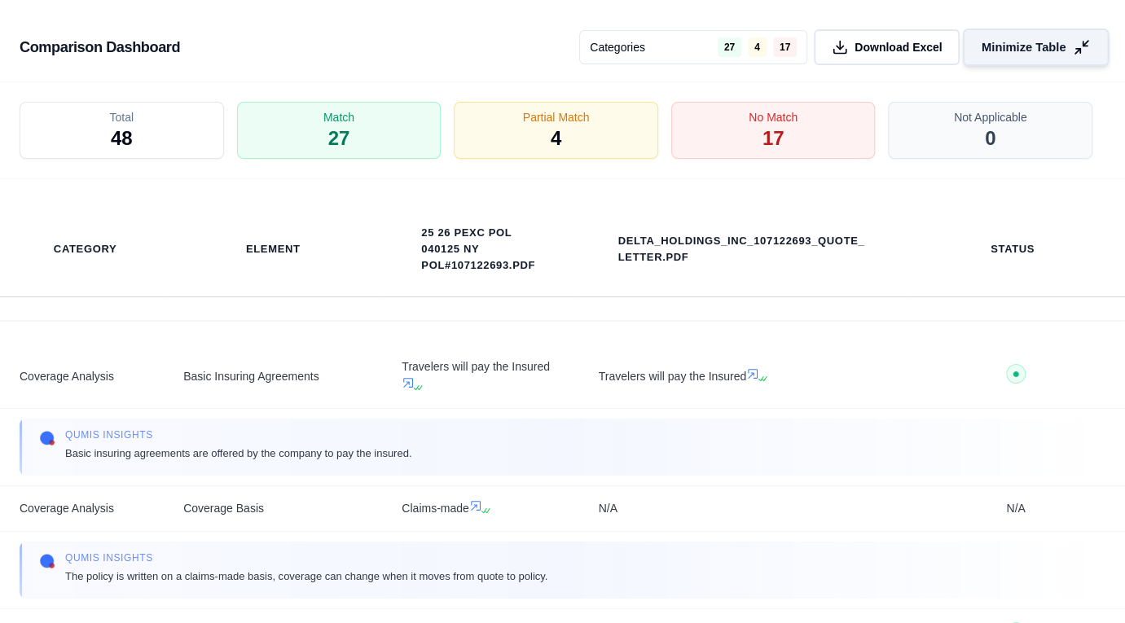
scroll to position [5943, 0]
click at [330, 147] on span "27" at bounding box center [339, 140] width 23 height 28
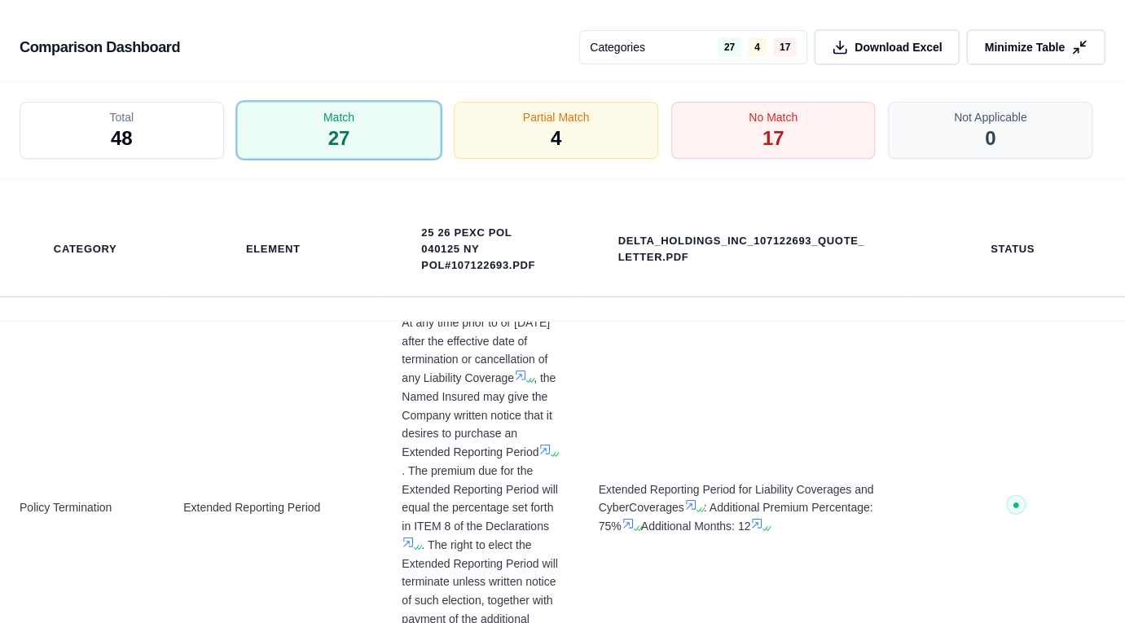
scroll to position [2037, 0]
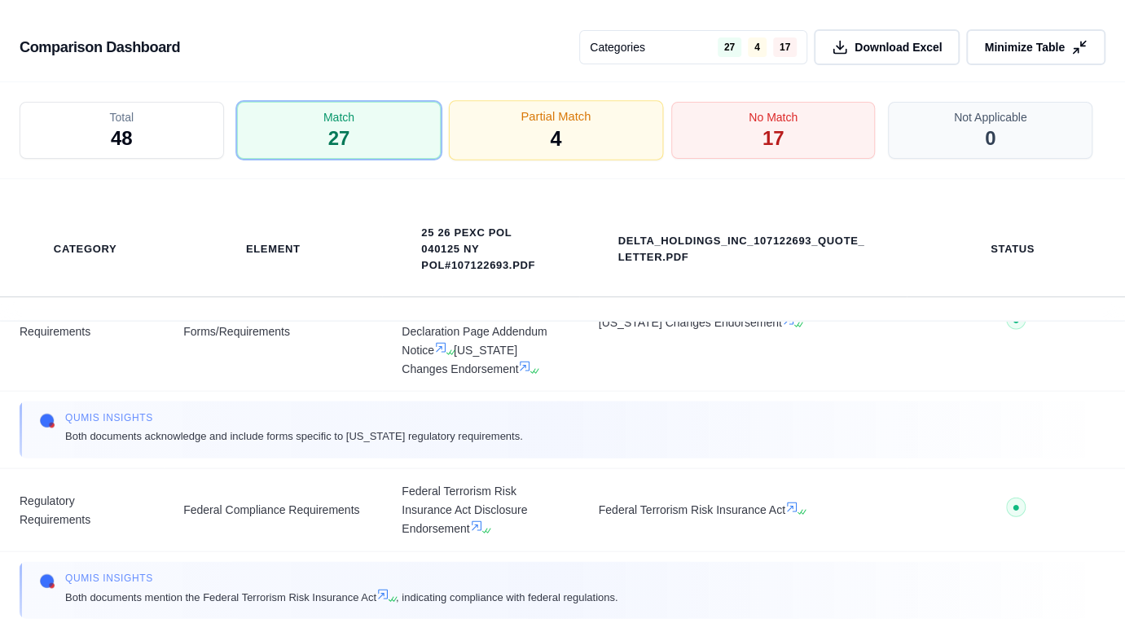
click at [566, 132] on div "Partial Match 4" at bounding box center [556, 131] width 214 height 60
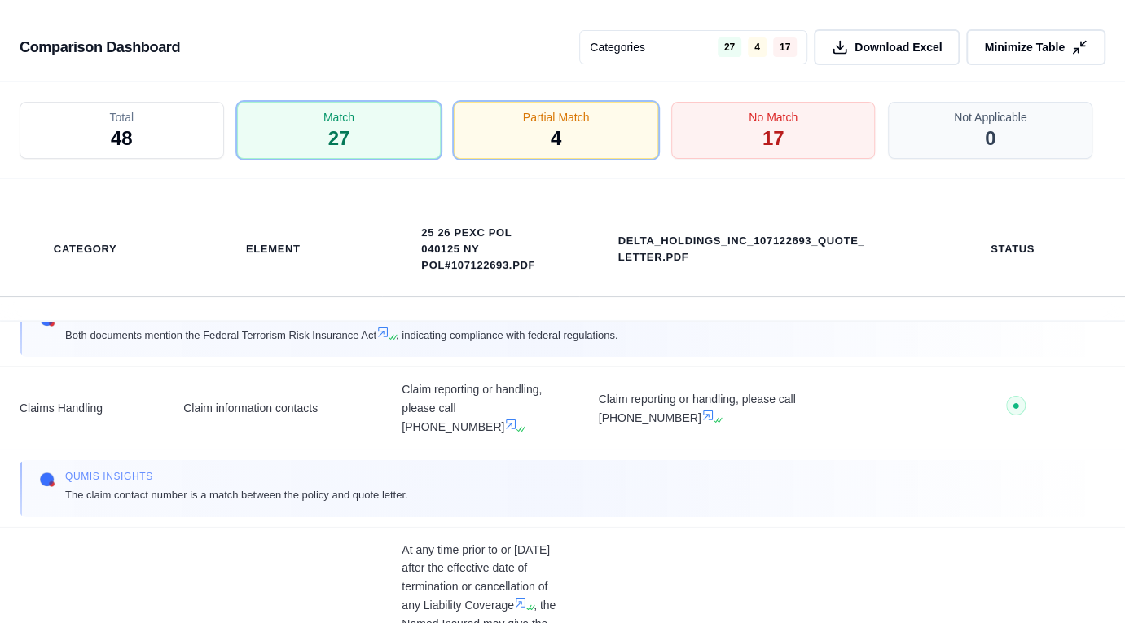
scroll to position [3015, 0]
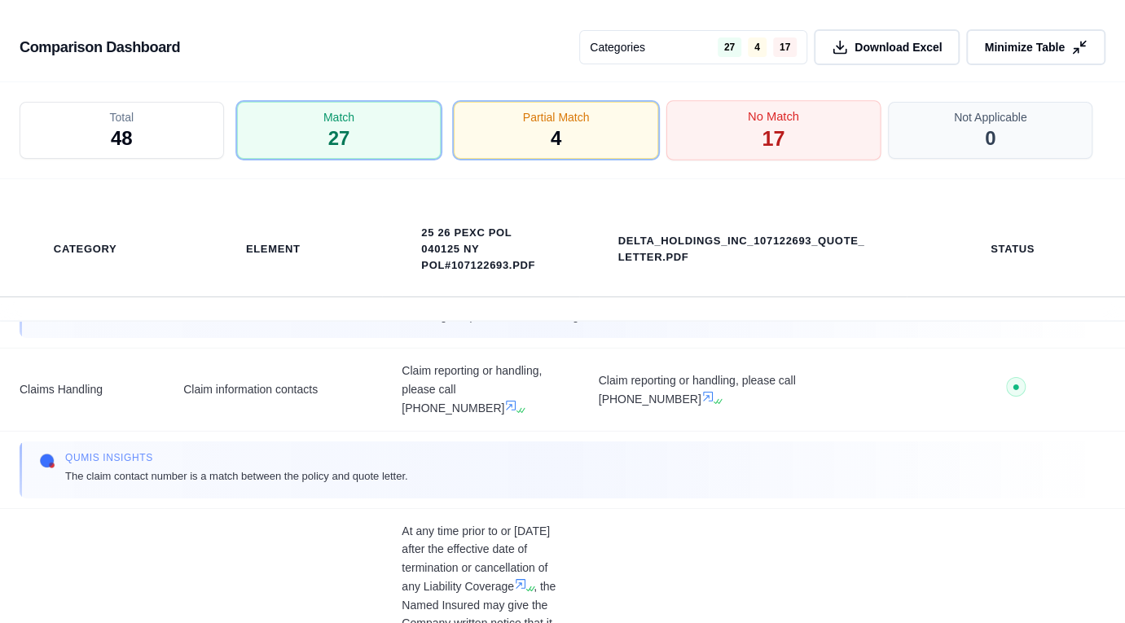
click at [751, 130] on div "No Match 17" at bounding box center [774, 131] width 214 height 60
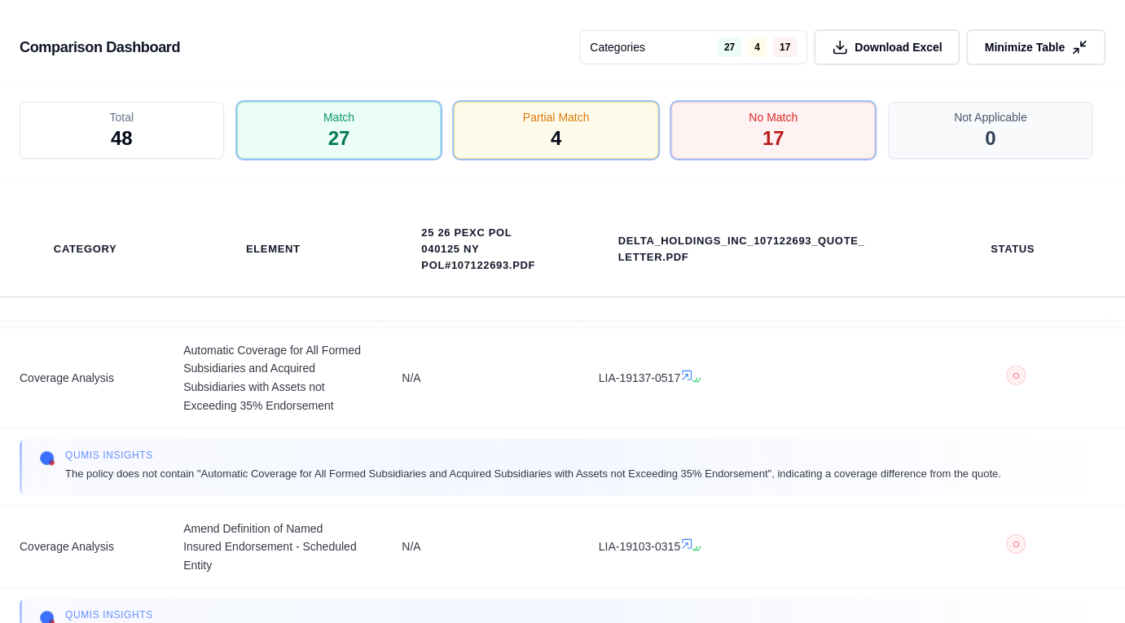
scroll to position [2199, 0]
